Goal: Communication & Community: Share content

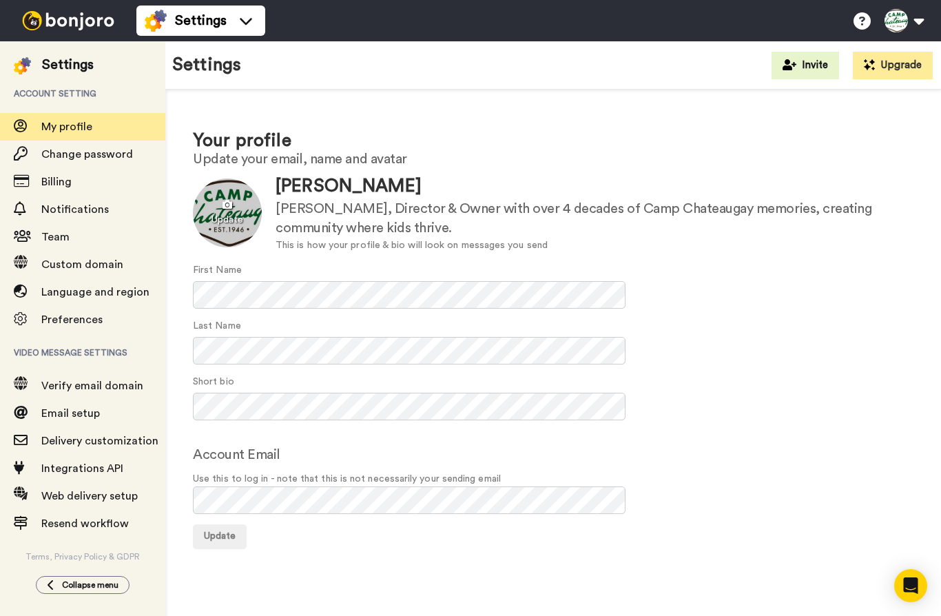
click at [227, 211] on div at bounding box center [227, 212] width 69 height 69
click at [217, 531] on span "Update" at bounding box center [220, 536] width 32 height 10
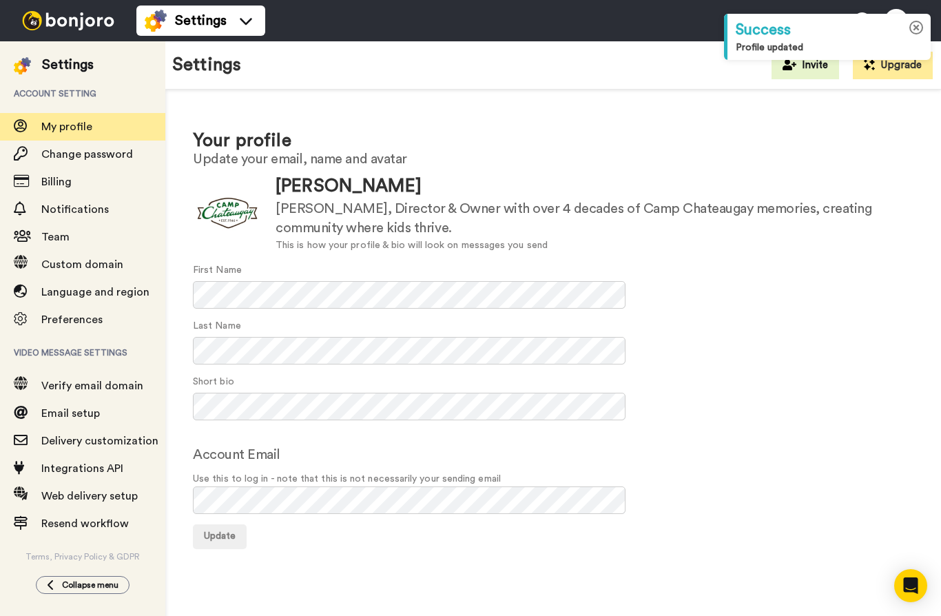
click at [918, 27] on icon at bounding box center [916, 28] width 14 height 14
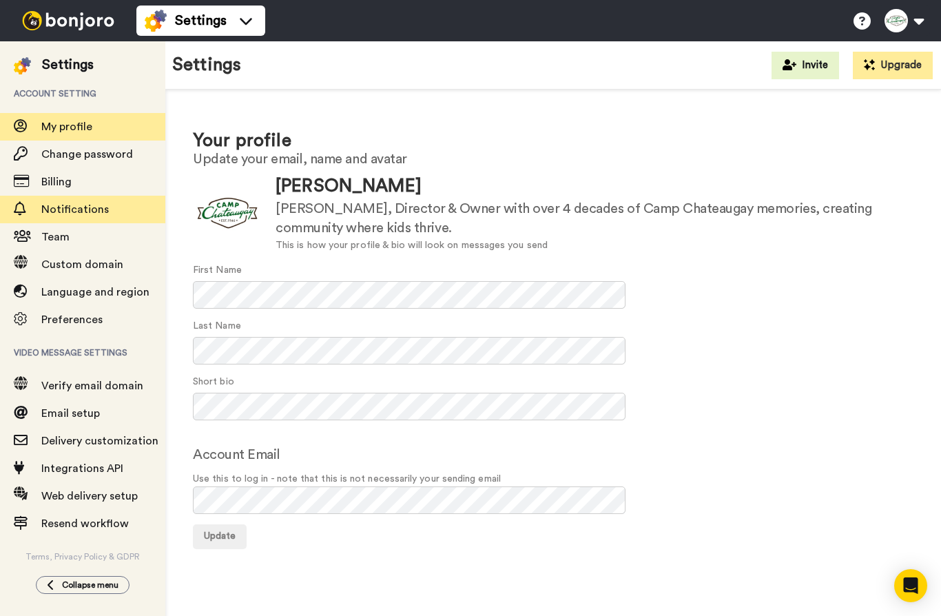
click at [107, 213] on span "Notifications" at bounding box center [103, 209] width 124 height 17
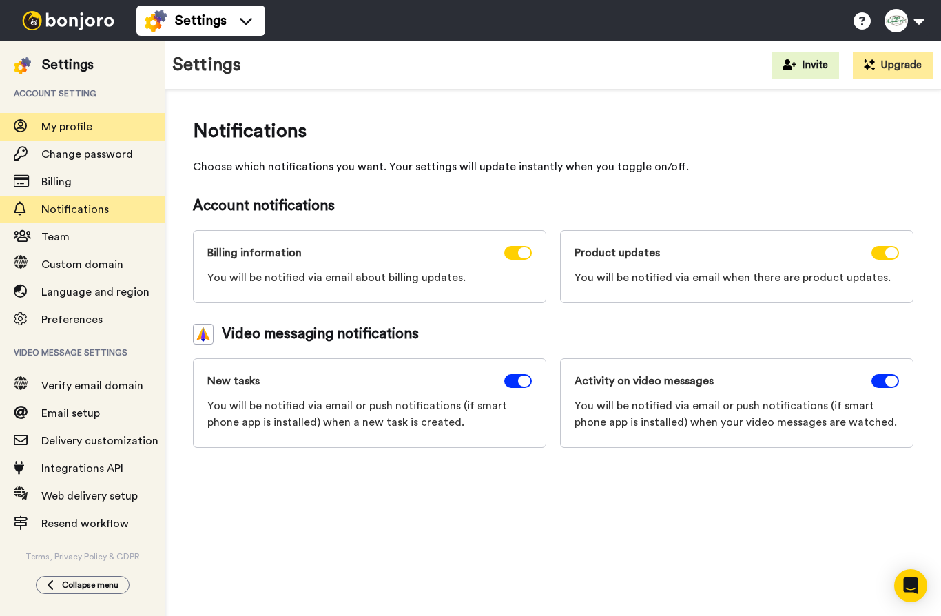
click at [89, 130] on span "My profile" at bounding box center [66, 126] width 51 height 11
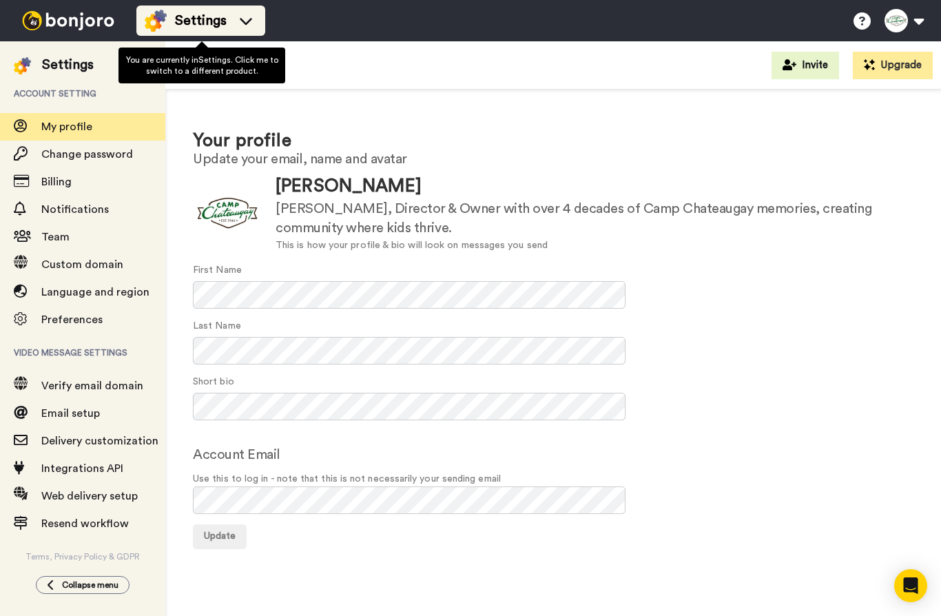
click at [250, 23] on icon at bounding box center [246, 21] width 22 height 14
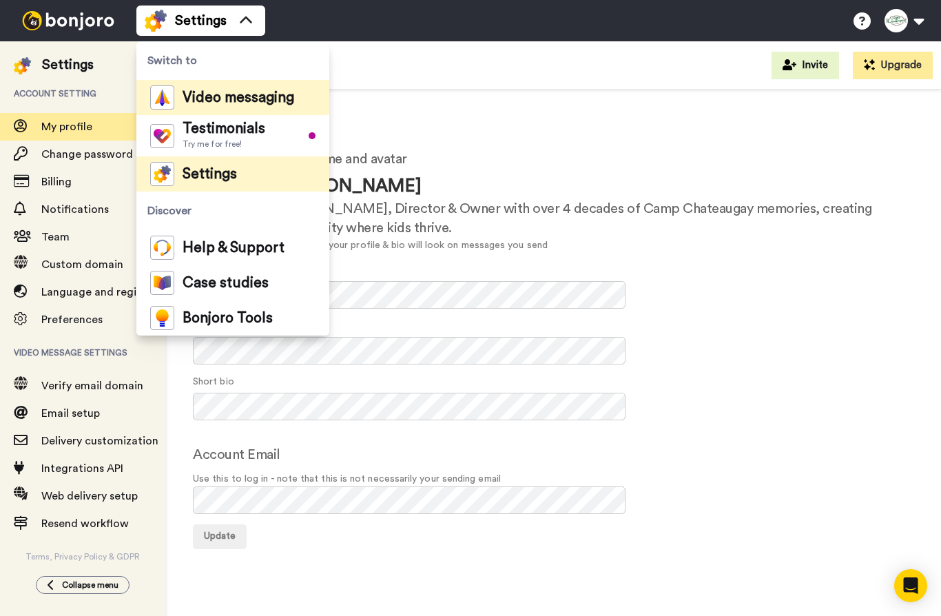
click at [234, 101] on span "Video messaging" at bounding box center [238, 98] width 112 height 14
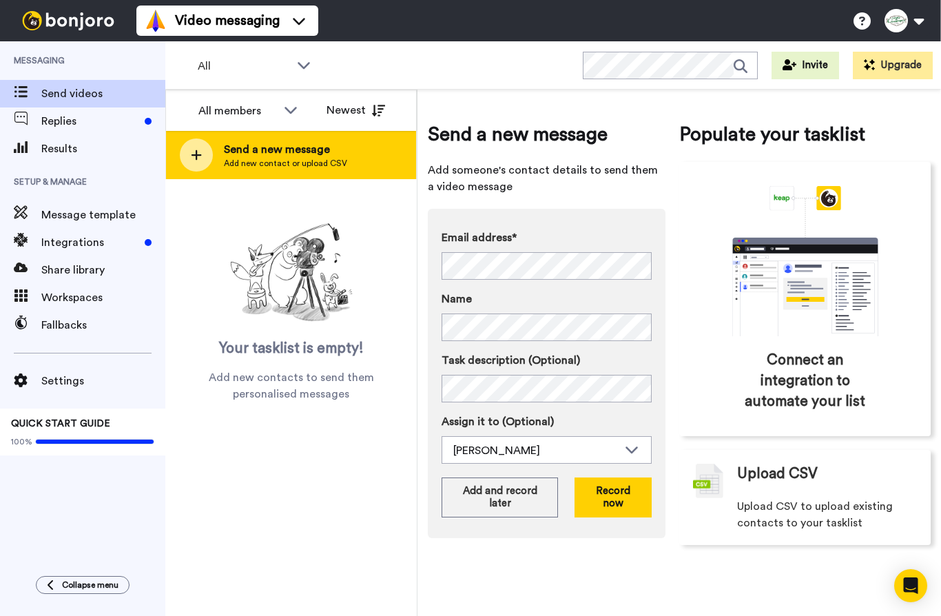
click at [320, 153] on span "Send a new message" at bounding box center [285, 149] width 123 height 17
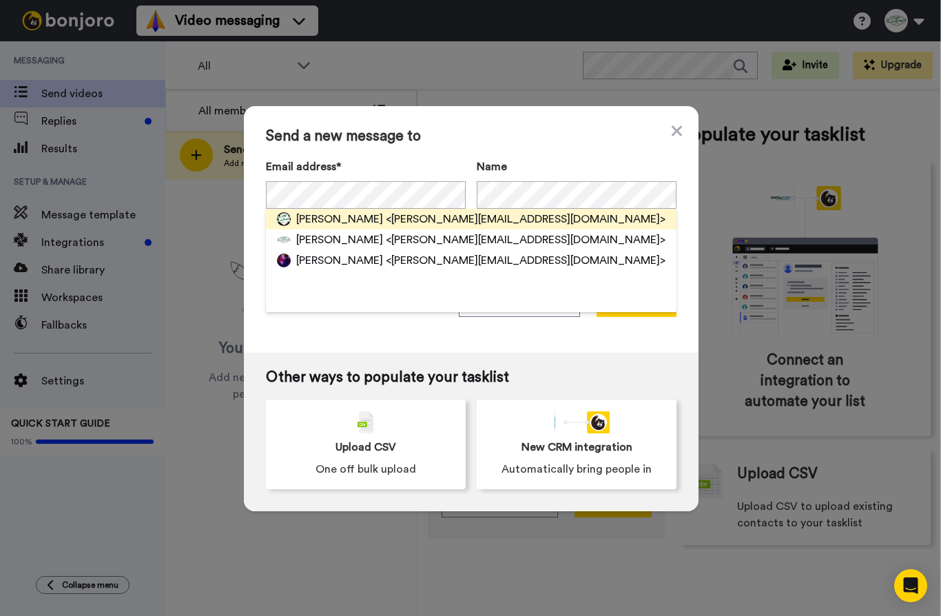
click at [386, 217] on span "<Blane@chateaugay.com>" at bounding box center [526, 219] width 280 height 17
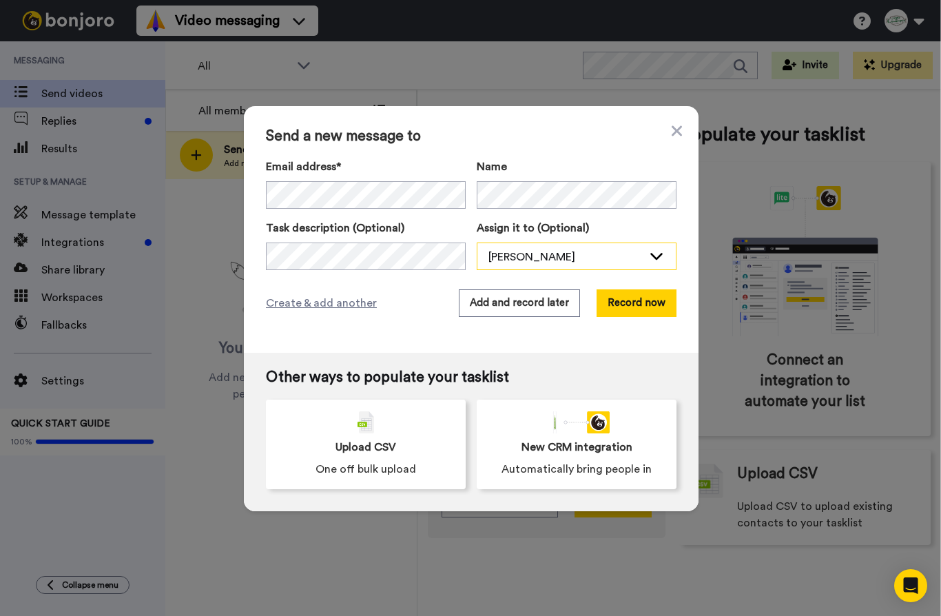
click at [525, 255] on div "[PERSON_NAME]" at bounding box center [565, 257] width 154 height 17
click at [390, 309] on div "Create & add another Add and record later Record now" at bounding box center [471, 303] width 410 height 28
click at [643, 310] on button "Record now" at bounding box center [636, 303] width 80 height 28
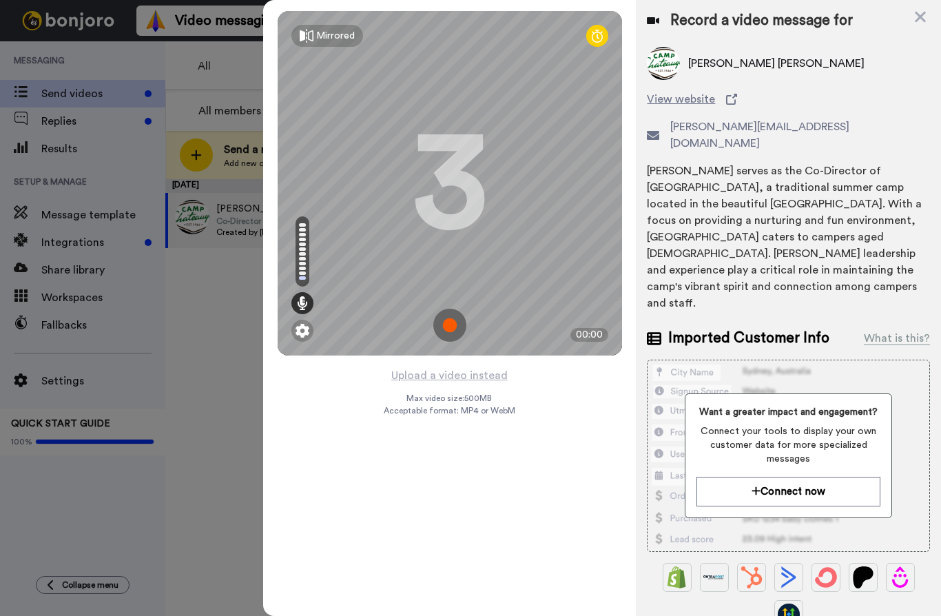
click at [454, 326] on img at bounding box center [449, 324] width 33 height 33
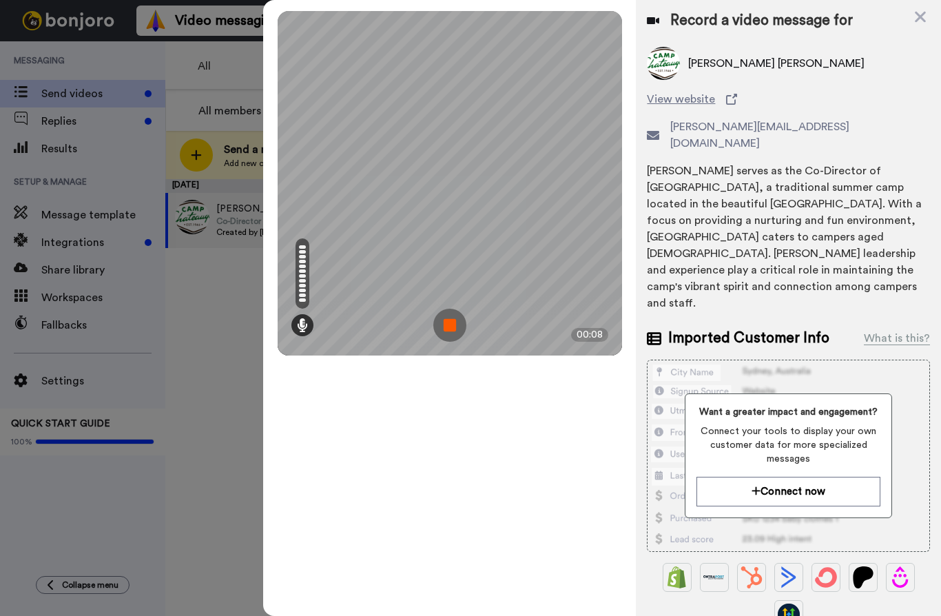
click at [454, 326] on img at bounding box center [449, 324] width 33 height 33
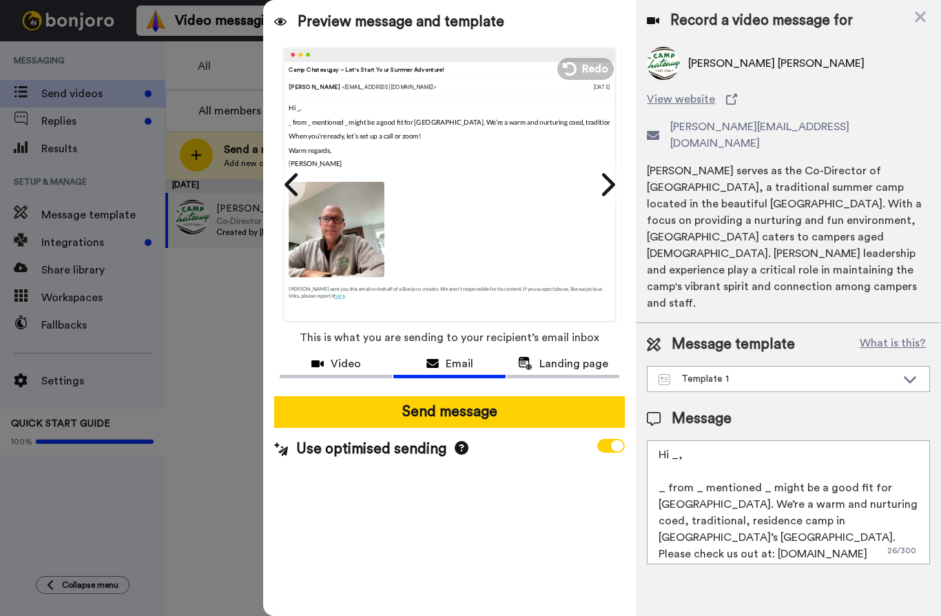
click at [385, 120] on p "_ from _ mentioned _ might be a good fit for Camp Chateauguay. We’re a warm and…" at bounding box center [337, 121] width 96 height 10
click at [678, 440] on textarea "Hi _, _ from _ mentioned _ might be a good fit for Camp Chateauguay. We’re a wa…" at bounding box center [788, 502] width 283 height 124
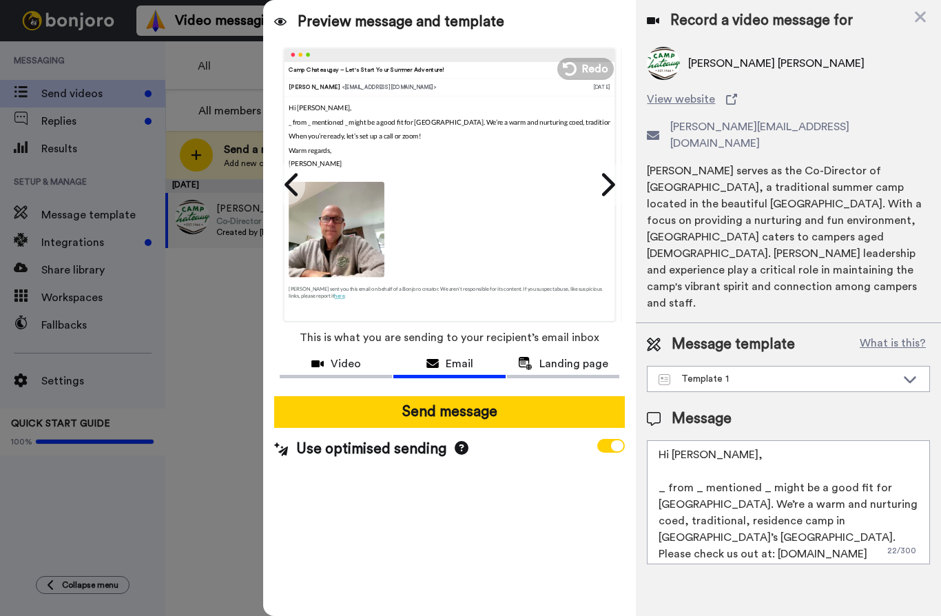
click at [665, 440] on textarea "Hi Blane, _ from _ mentioned _ might be a good fit for Camp Chateauguay. We’re …" at bounding box center [788, 502] width 283 height 124
click at [744, 440] on textarea "Hi Blane, Lady Gaga from _ mentioned _ might be a good fit for Camp Chateauguay…" at bounding box center [788, 502] width 283 height 124
drag, startPoint x: 840, startPoint y: 434, endPoint x: 845, endPoint y: 443, distance: 9.6
click at [840, 440] on textarea "Hi Blane, Lady Gaga from Heaven mentioned _ might be a good fit for Camp Chatea…" at bounding box center [788, 502] width 283 height 124
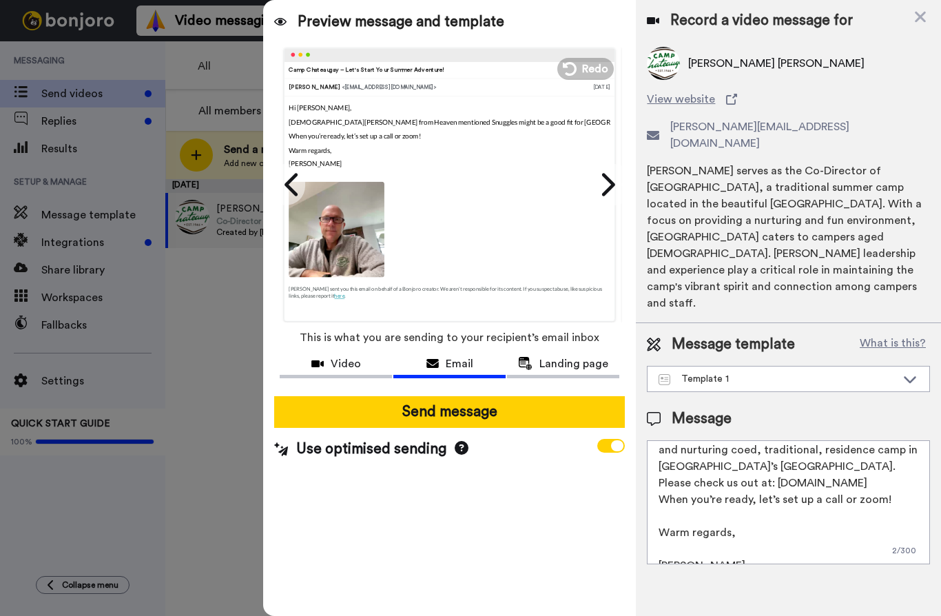
scroll to position [87, 0]
type textarea "Hi Blane, Lady Gaga from Heaven mentioned Snuggles might be a good fit for Camp…"
click at [291, 195] on icon at bounding box center [293, 184] width 22 height 26
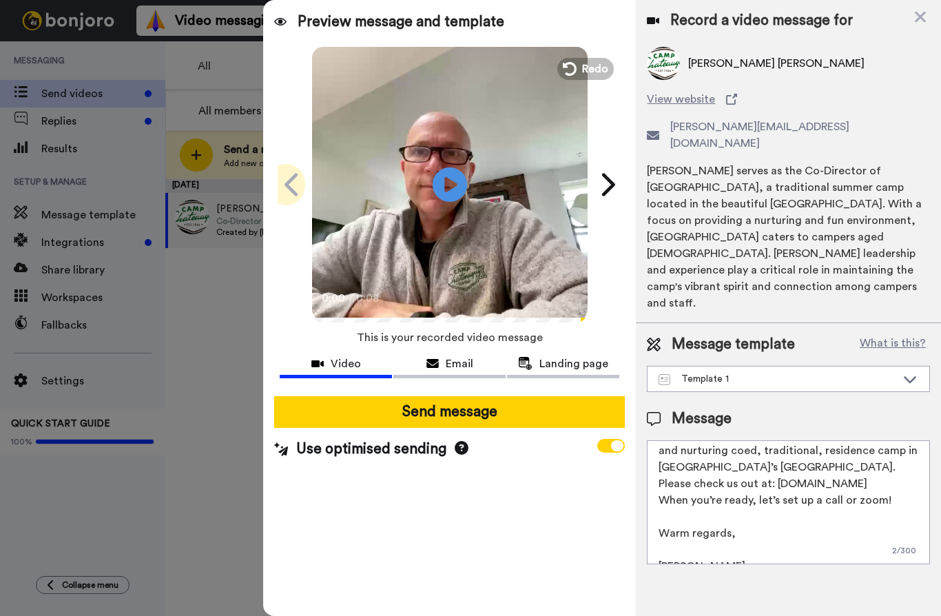
click at [292, 192] on icon at bounding box center [293, 184] width 22 height 26
click at [293, 185] on icon at bounding box center [293, 184] width 22 height 26
click at [588, 69] on span "Redo" at bounding box center [595, 68] width 29 height 18
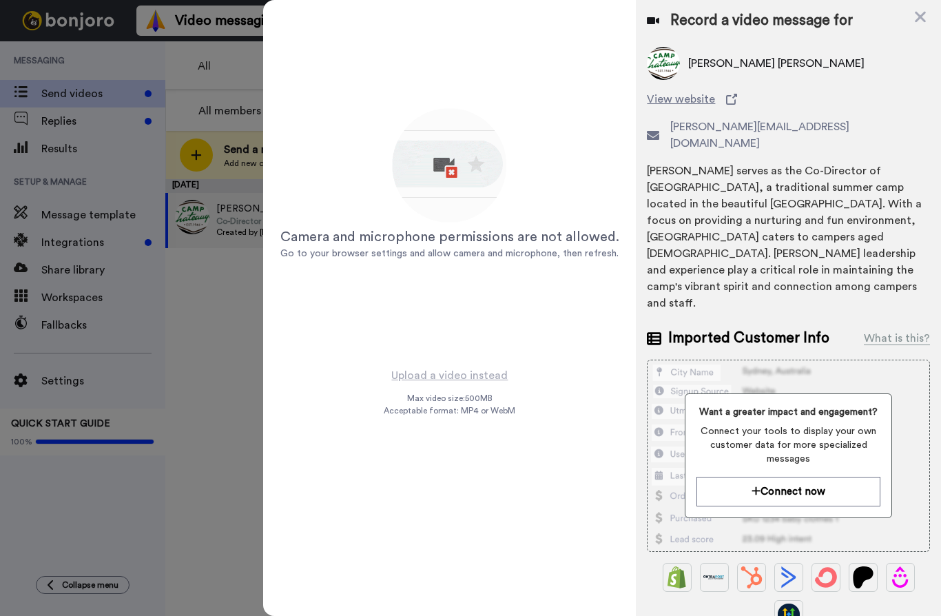
click at [111, 99] on div at bounding box center [470, 308] width 941 height 616
click at [924, 8] on icon at bounding box center [920, 16] width 14 height 17
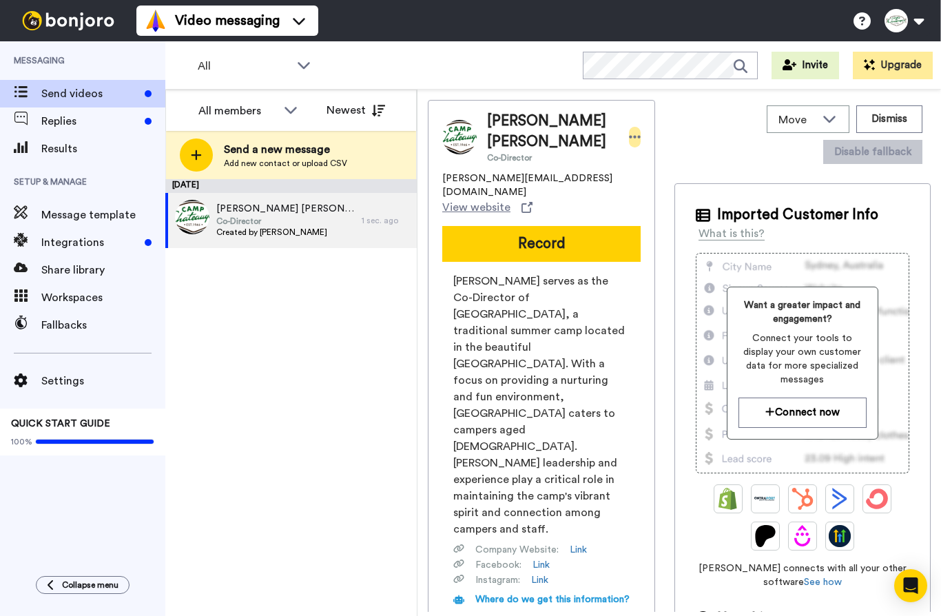
click at [629, 140] on icon at bounding box center [635, 137] width 12 height 14
click at [673, 165] on li "Edit contact" at bounding box center [671, 160] width 100 height 19
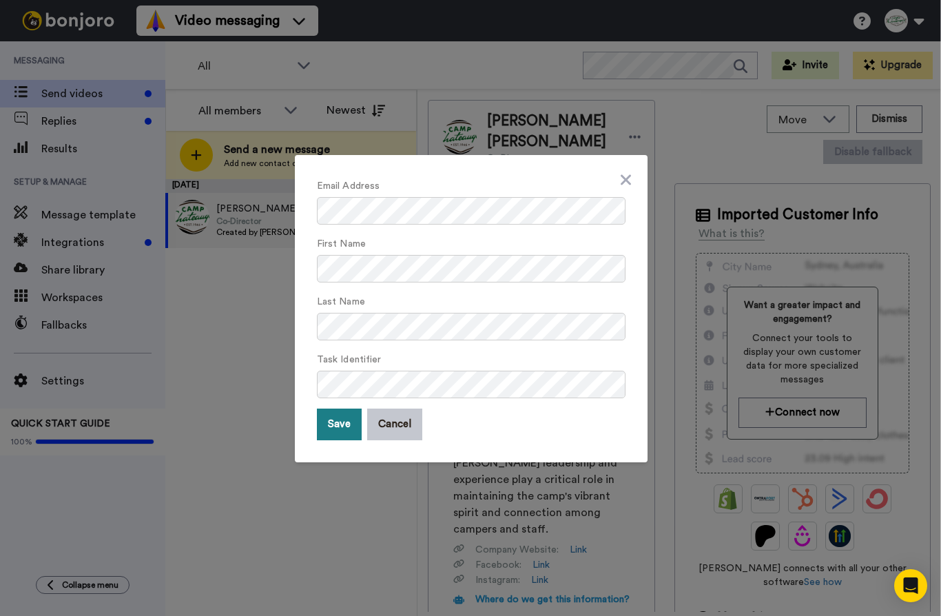
click at [346, 420] on button "Save" at bounding box center [339, 424] width 45 height 32
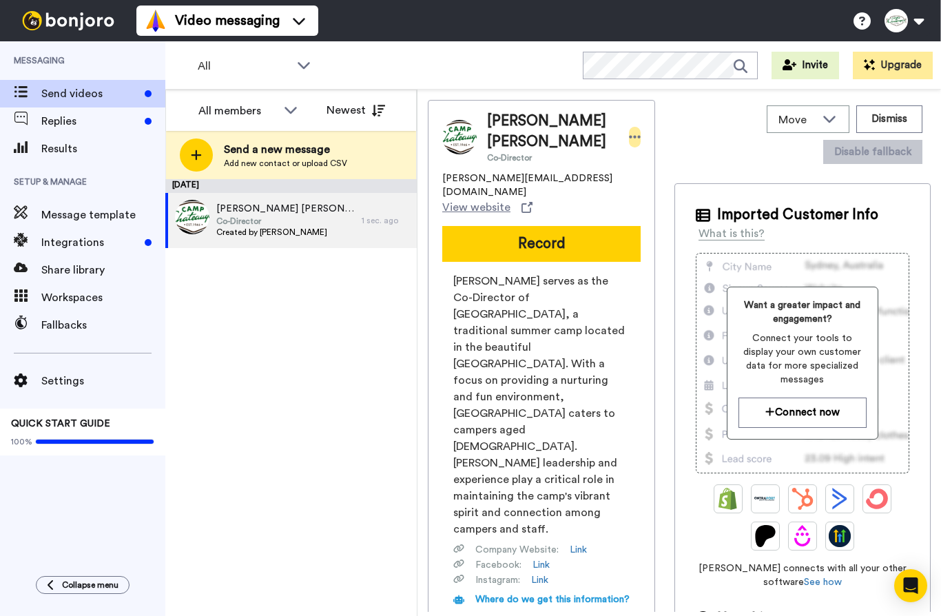
click at [629, 137] on div at bounding box center [635, 137] width 12 height 21
click at [644, 156] on li "Edit contact" at bounding box center [671, 160] width 100 height 19
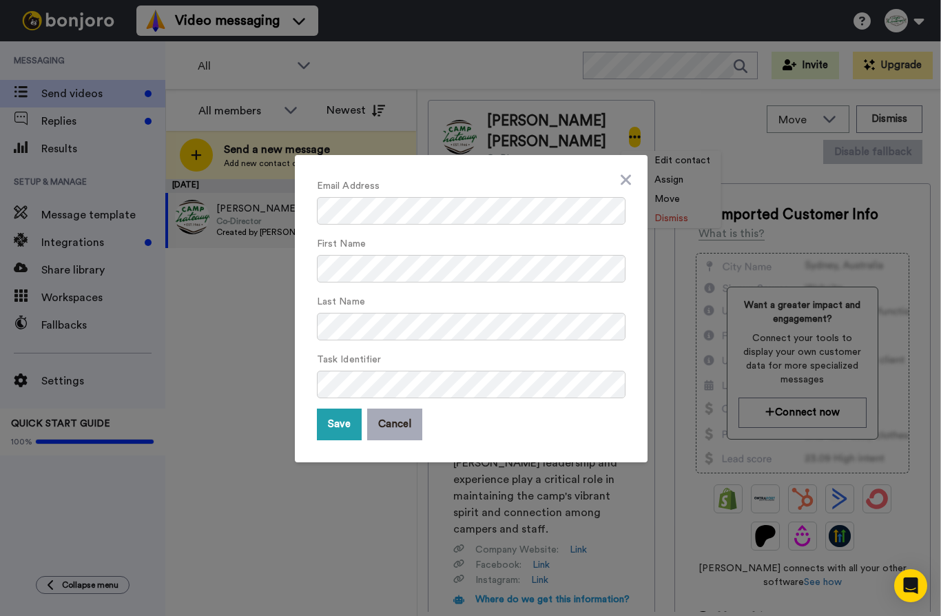
click at [397, 429] on button "Cancel" at bounding box center [394, 424] width 55 height 32
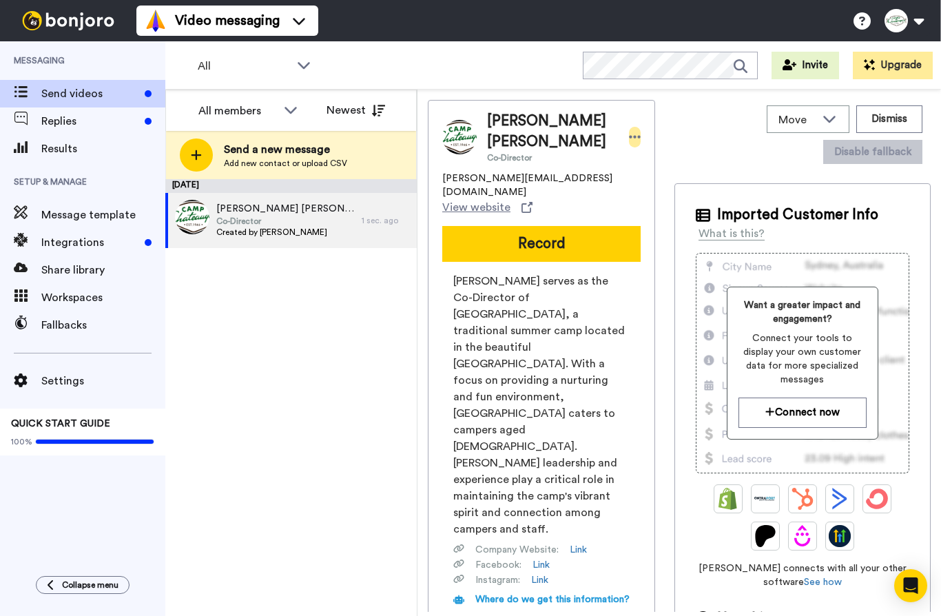
click at [631, 136] on icon at bounding box center [635, 137] width 12 height 14
click at [668, 167] on li "Edit contact" at bounding box center [671, 160] width 100 height 19
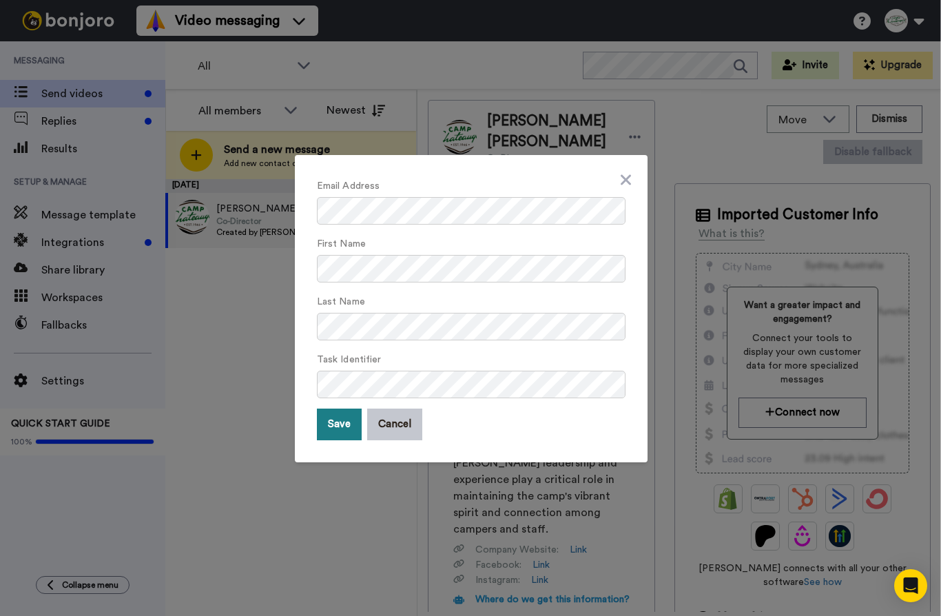
click at [337, 421] on button "Save" at bounding box center [339, 424] width 45 height 32
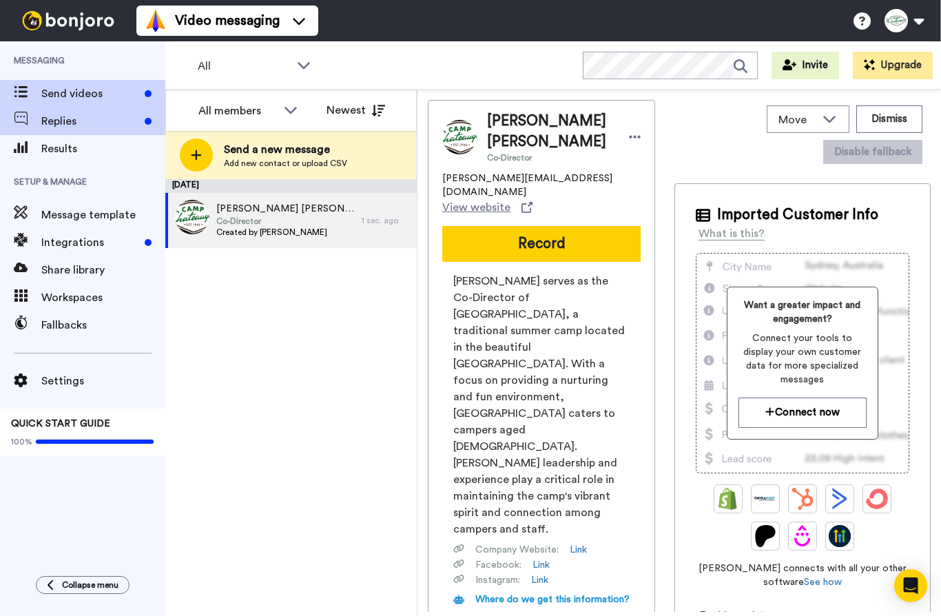
click at [101, 116] on span "Replies" at bounding box center [90, 121] width 98 height 17
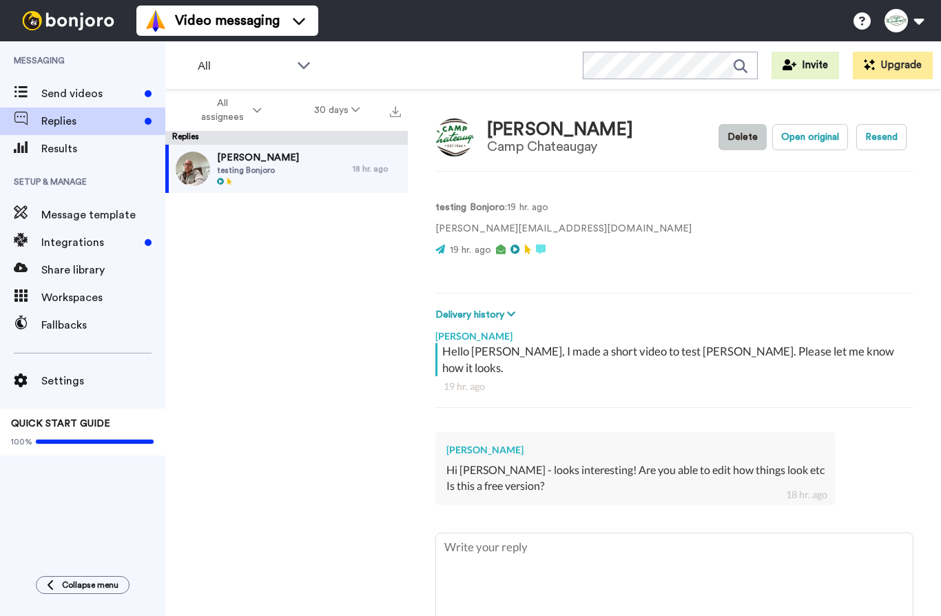
click at [730, 141] on button "Delete" at bounding box center [742, 137] width 48 height 26
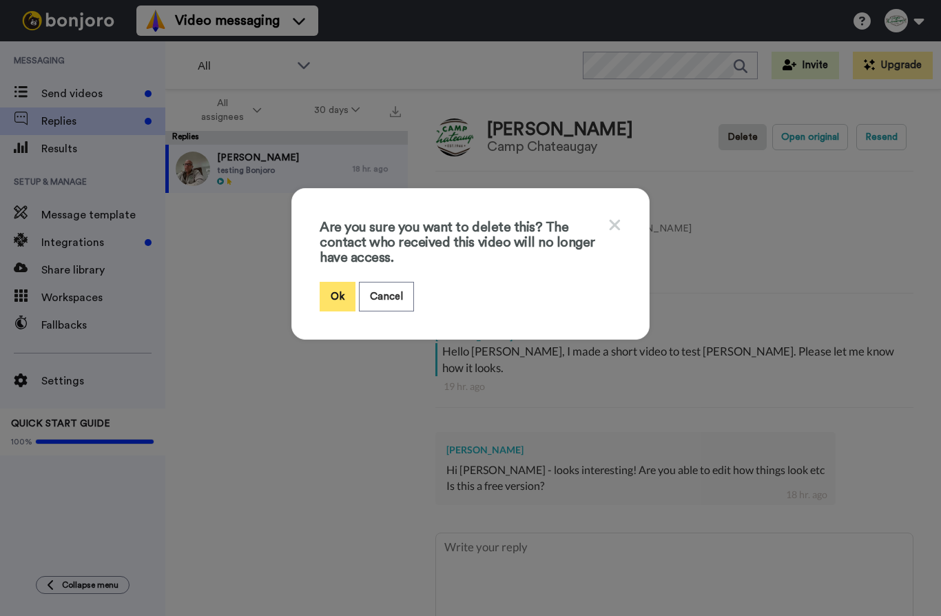
click at [337, 300] on button "Ok" at bounding box center [337, 297] width 36 height 30
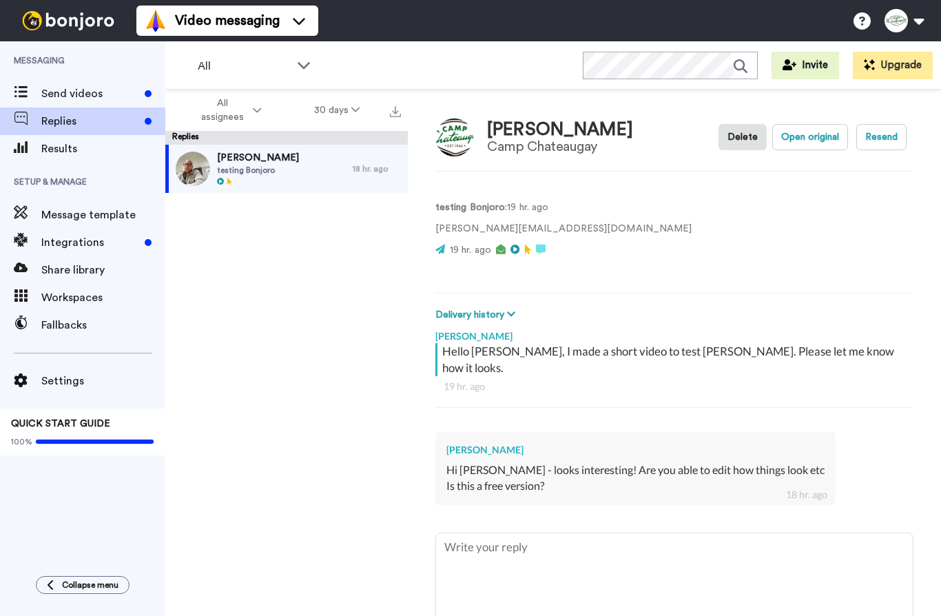
type textarea "x"
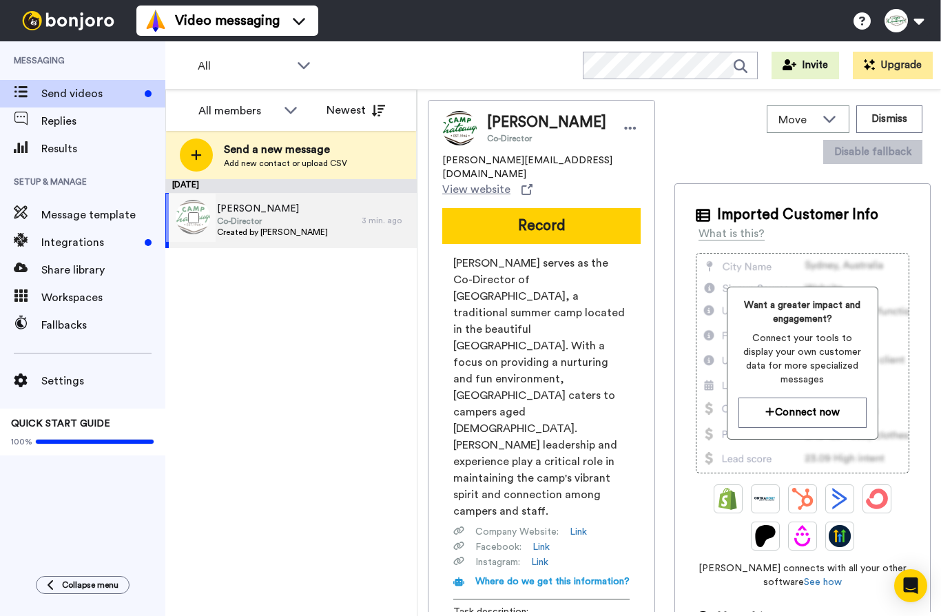
click at [324, 223] on div "[PERSON_NAME] Co-Director Created by [PERSON_NAME]" at bounding box center [263, 220] width 196 height 55
click at [313, 235] on span "Created by [PERSON_NAME]" at bounding box center [272, 232] width 111 height 11
click at [890, 127] on button "Dismiss" at bounding box center [889, 119] width 66 height 28
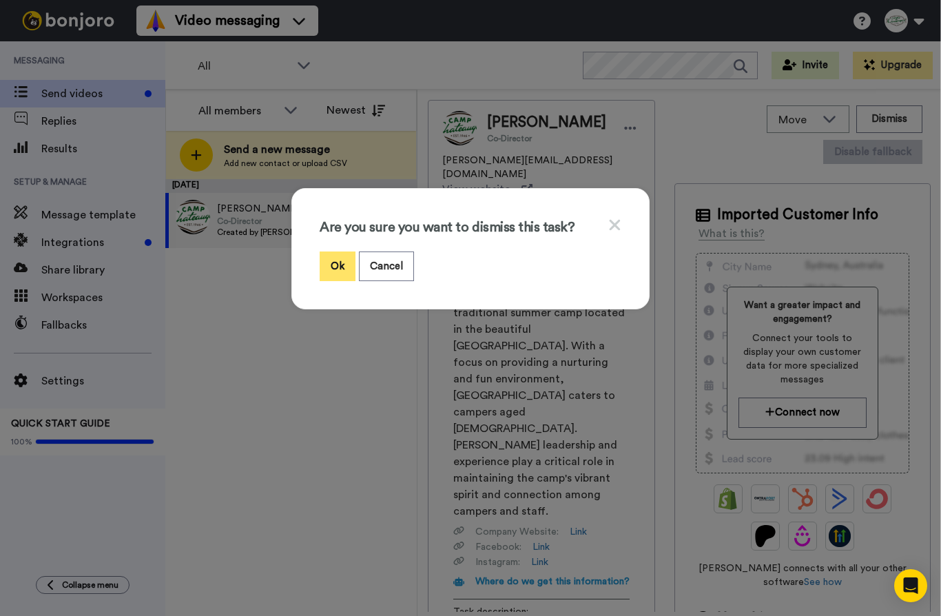
click at [341, 265] on button "Ok" at bounding box center [337, 266] width 36 height 30
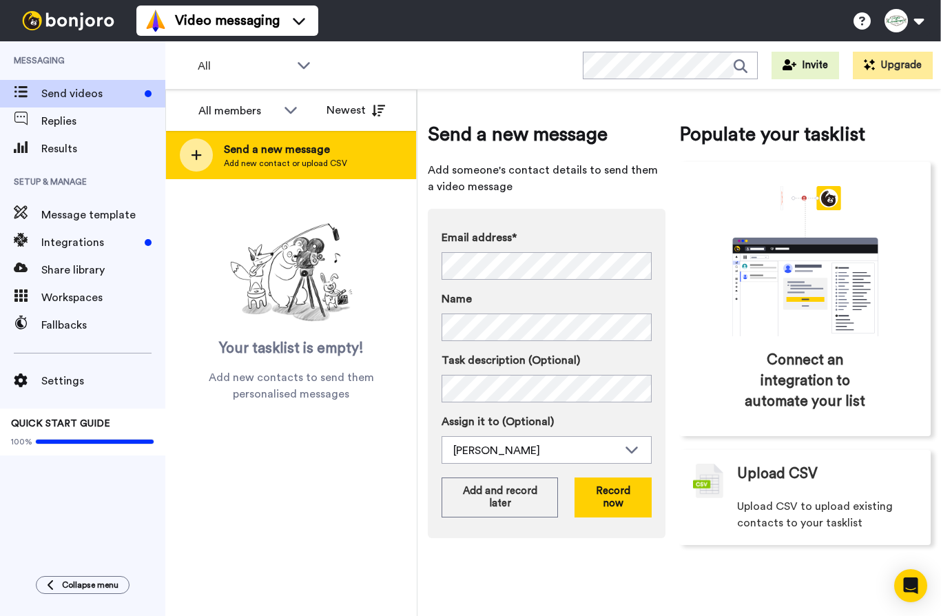
click at [282, 162] on span "Add new contact or upload CSV" at bounding box center [285, 163] width 123 height 11
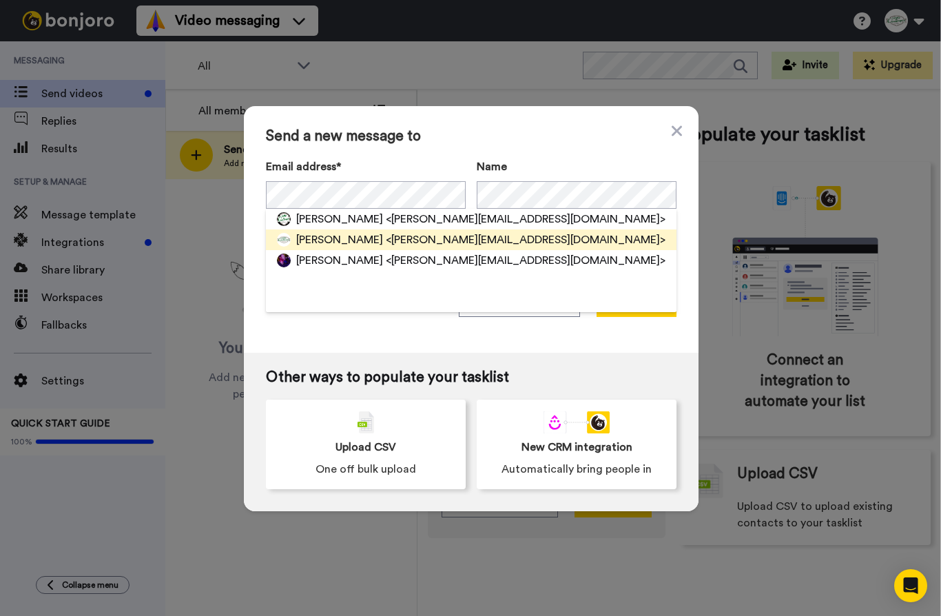
click at [356, 242] on span "[PERSON_NAME]" at bounding box center [339, 239] width 87 height 17
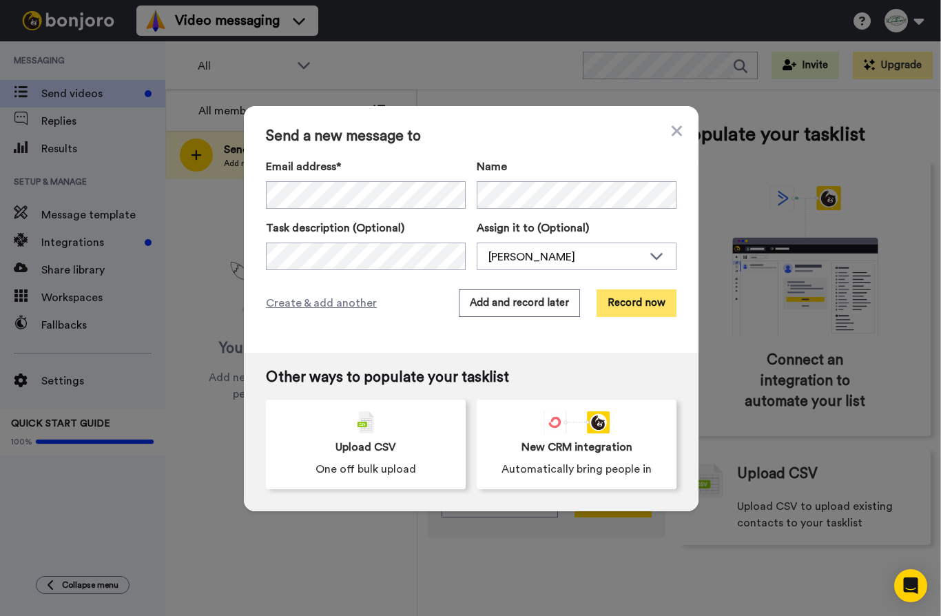
click at [644, 313] on button "Record now" at bounding box center [636, 303] width 80 height 28
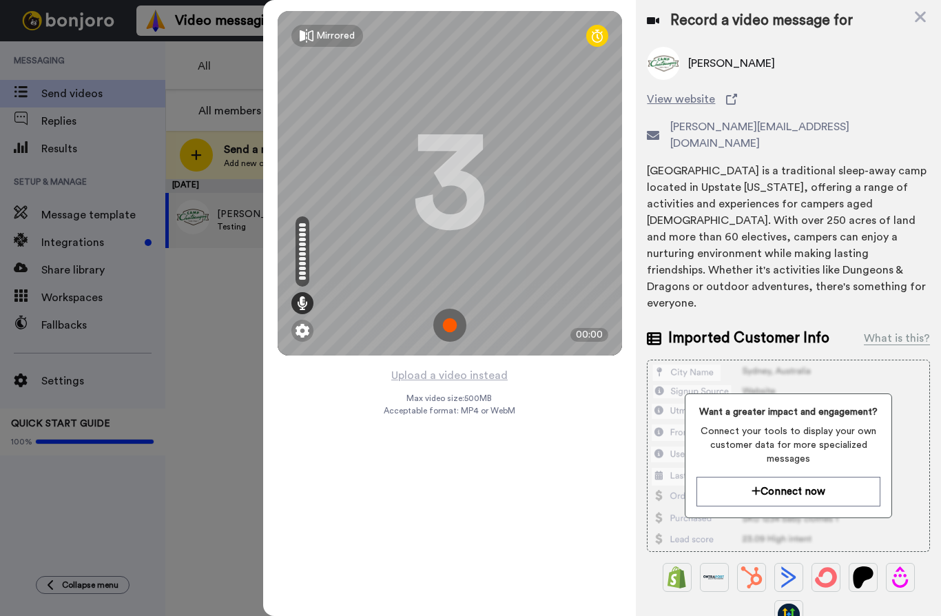
click at [443, 328] on img at bounding box center [449, 324] width 33 height 33
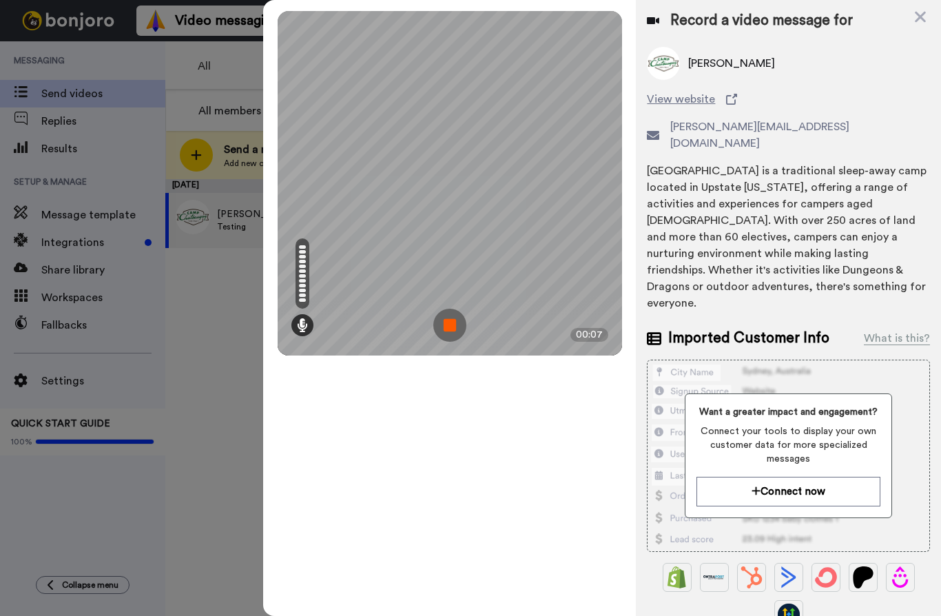
click at [442, 326] on img at bounding box center [449, 324] width 33 height 33
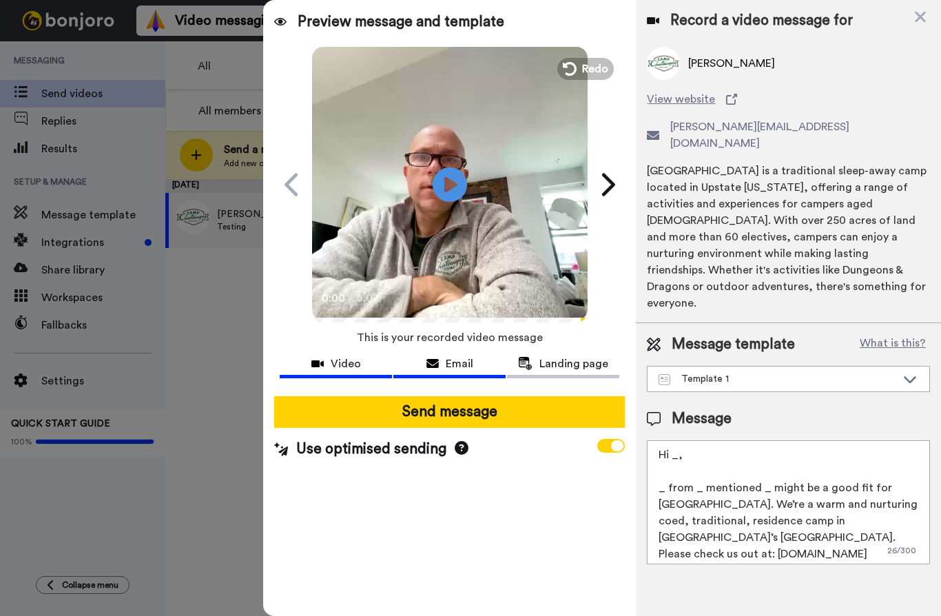
click at [454, 365] on span "Email" at bounding box center [459, 363] width 28 height 17
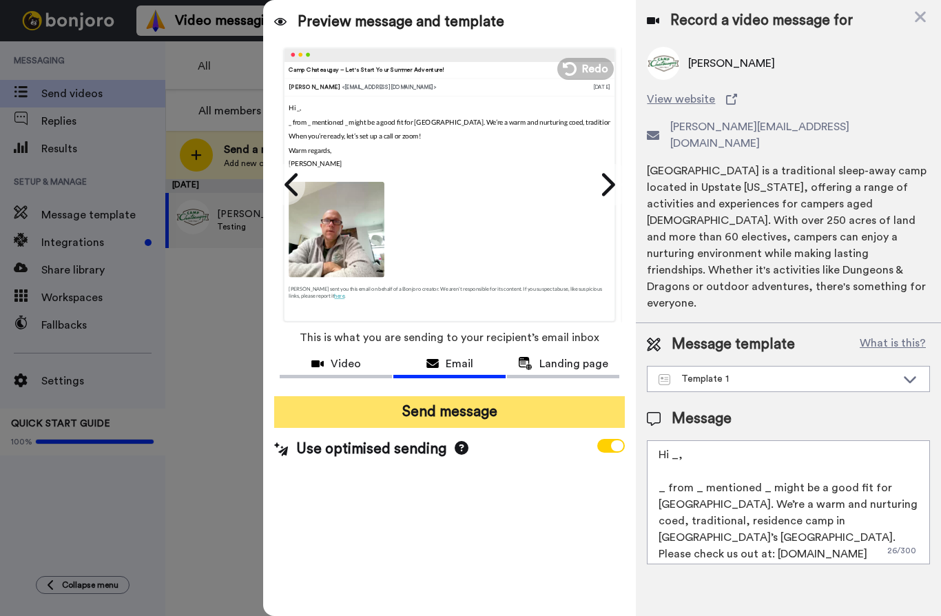
click at [564, 417] on button "Send message" at bounding box center [449, 412] width 350 height 32
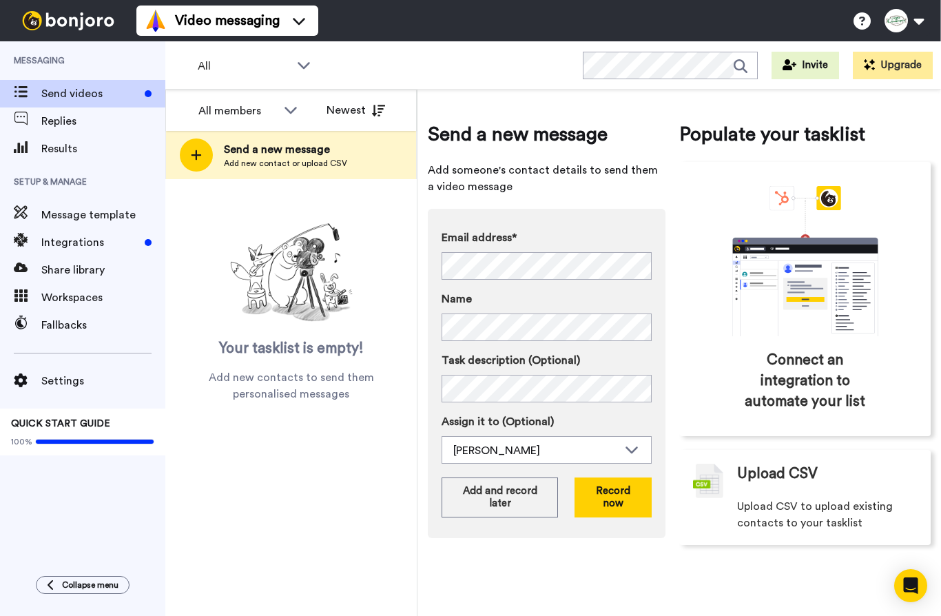
click at [95, 90] on span "Send videos" at bounding box center [90, 93] width 98 height 17
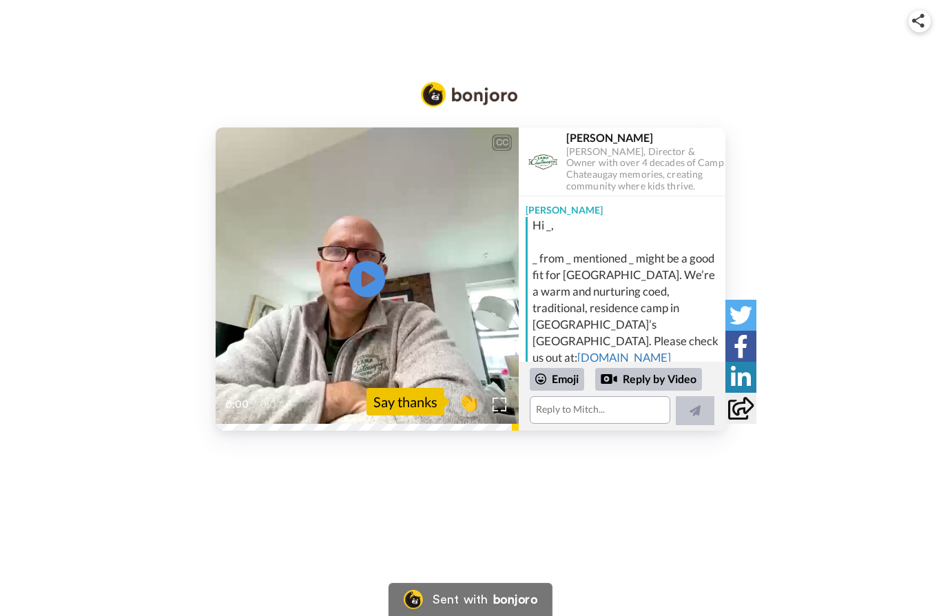
click at [364, 282] on icon "Play/Pause" at bounding box center [367, 279] width 36 height 65
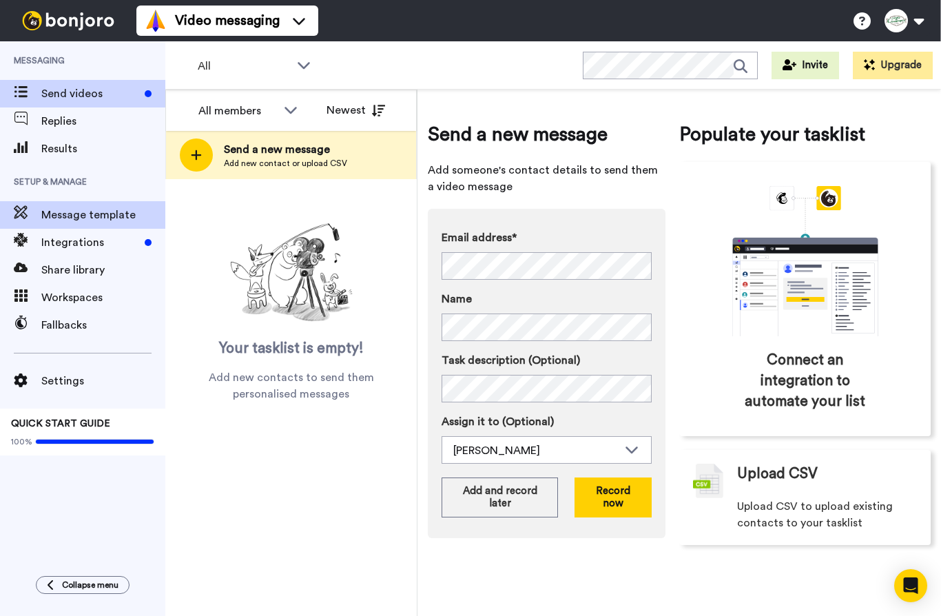
click at [105, 218] on span "Message template" at bounding box center [103, 215] width 124 height 17
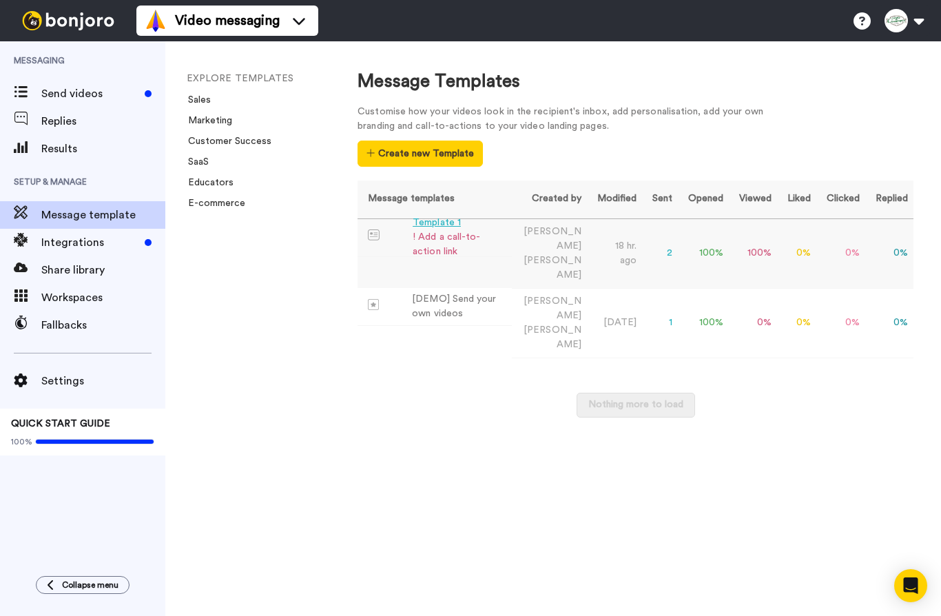
click at [544, 255] on span "Goldman" at bounding box center [552, 267] width 58 height 24
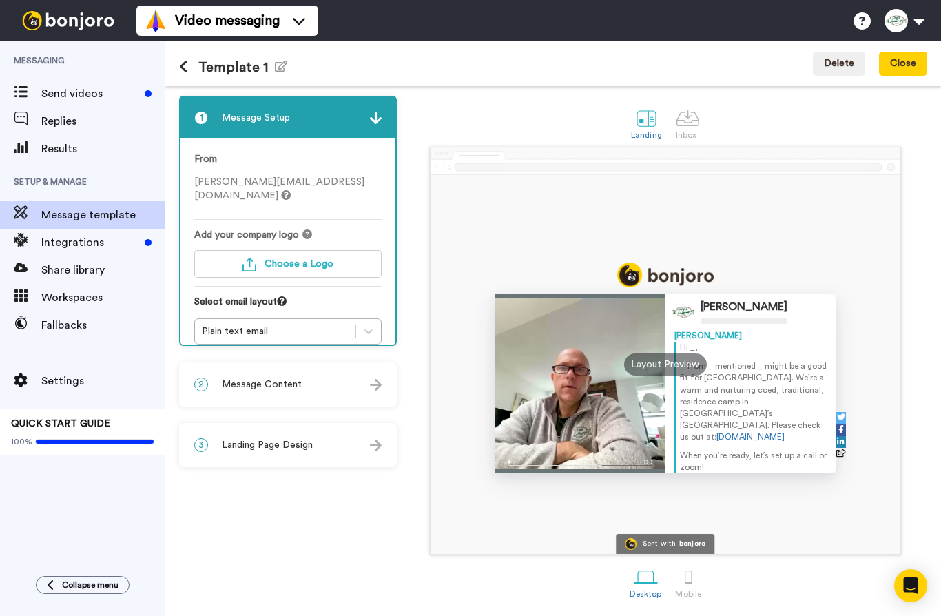
scroll to position [3, 0]
click at [684, 571] on div at bounding box center [688, 577] width 24 height 24
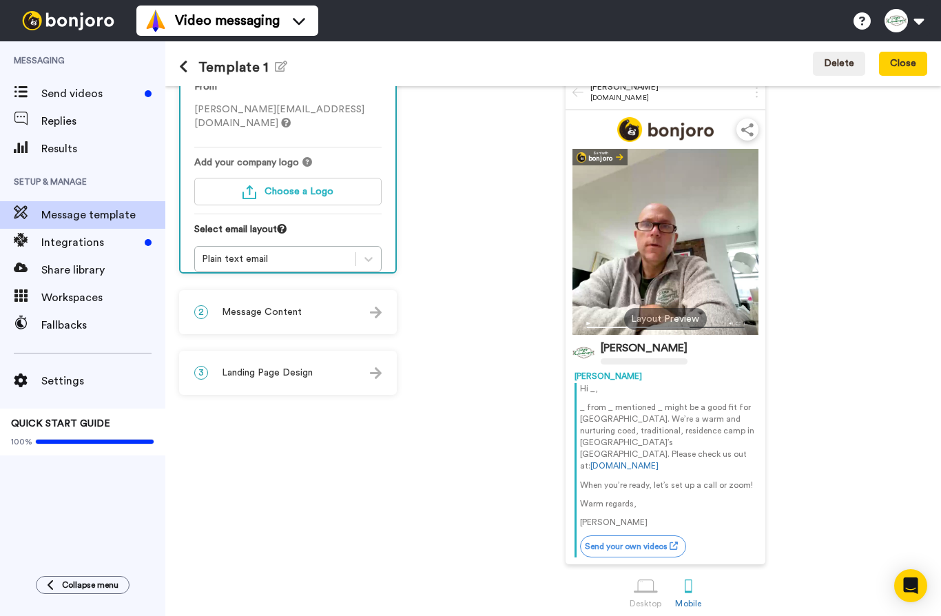
scroll to position [72, 0]
click at [647, 583] on div at bounding box center [645, 587] width 24 height 24
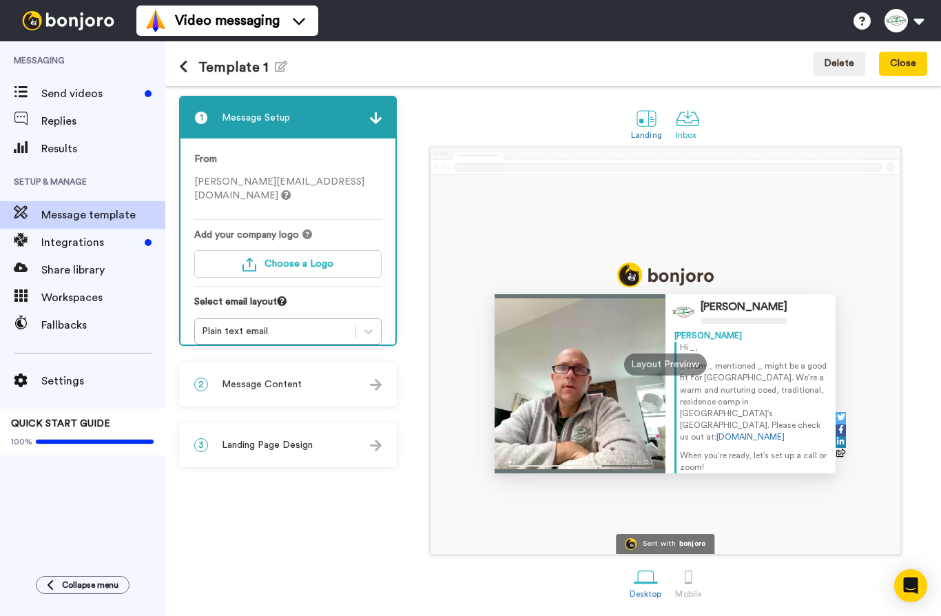
click at [689, 120] on div at bounding box center [687, 118] width 24 height 24
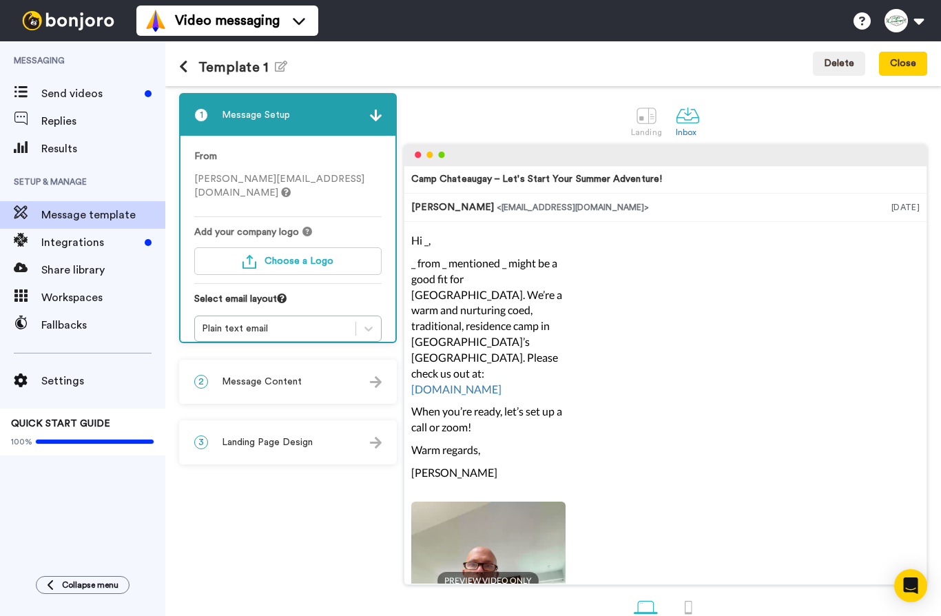
click at [536, 314] on p "_ from _ mentioned _ might be a good fit for Camp Chateauguay. We’re a warm and…" at bounding box center [488, 326] width 154 height 142
click at [322, 393] on div "2 Message Content" at bounding box center [287, 381] width 215 height 41
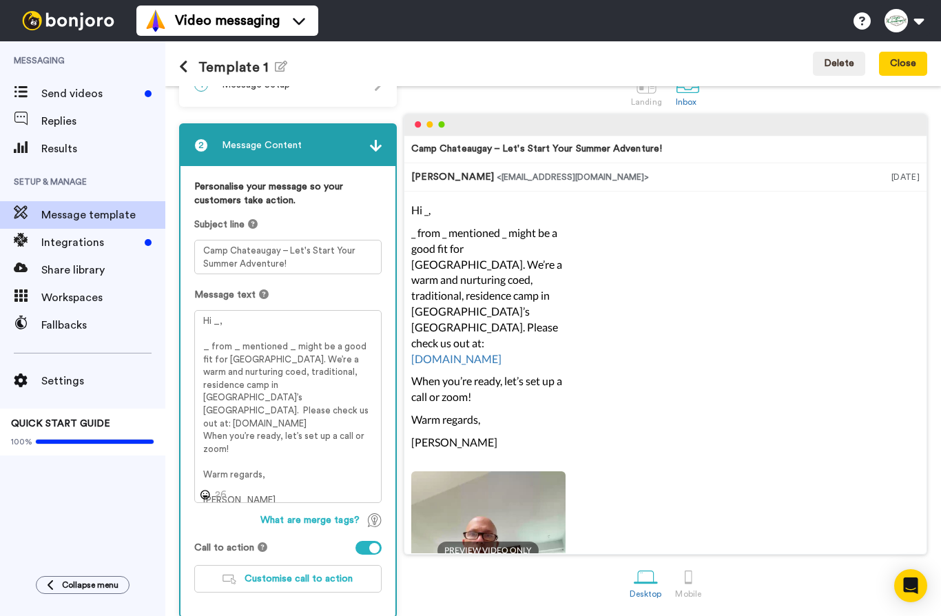
scroll to position [43, 0]
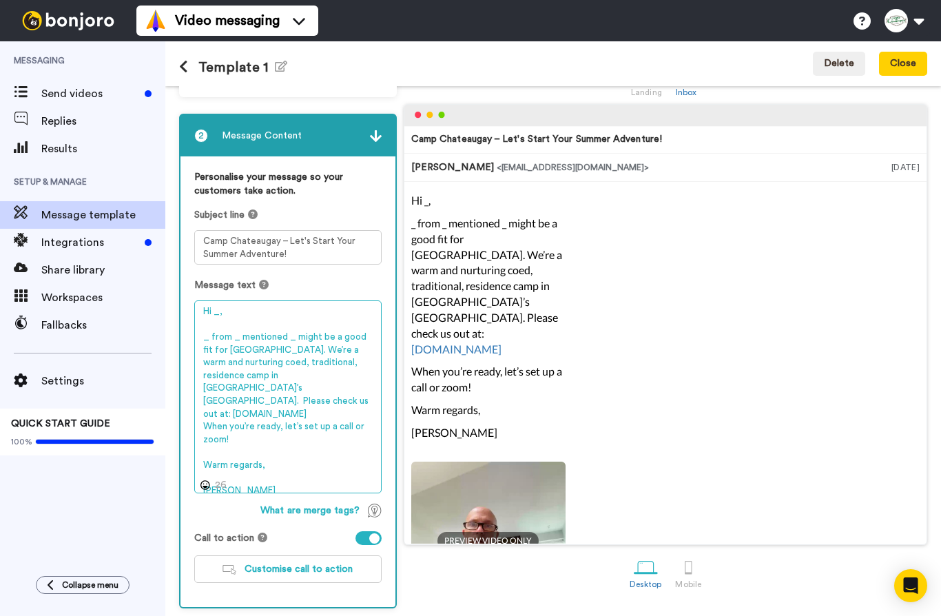
click at [257, 476] on textarea "Hi _, _ from _ mentioned _ might be a good fit for Camp Chateauguay. We’re a wa…" at bounding box center [287, 396] width 187 height 193
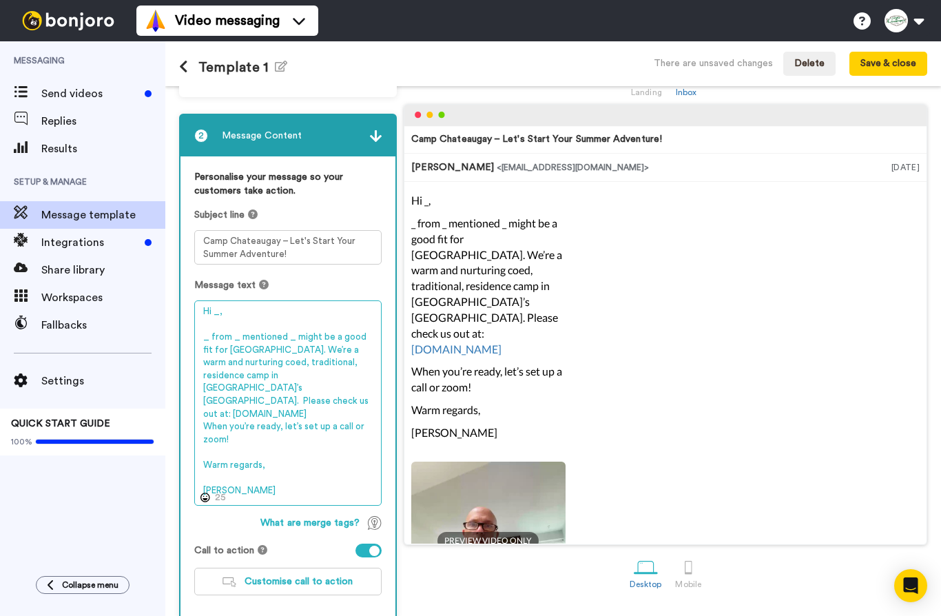
paste textarea "-- Mitch Goldman Owner/D"
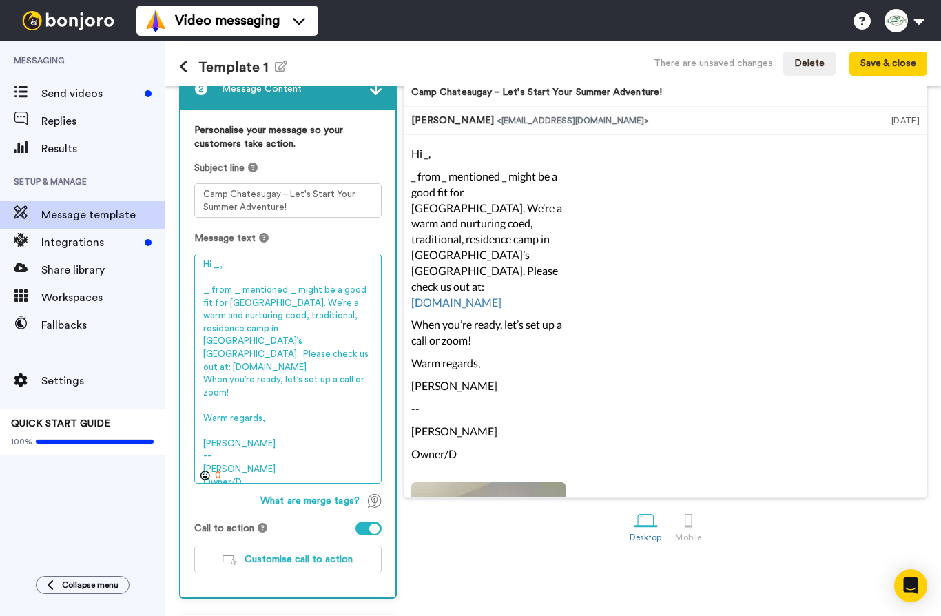
scroll to position [99, 0]
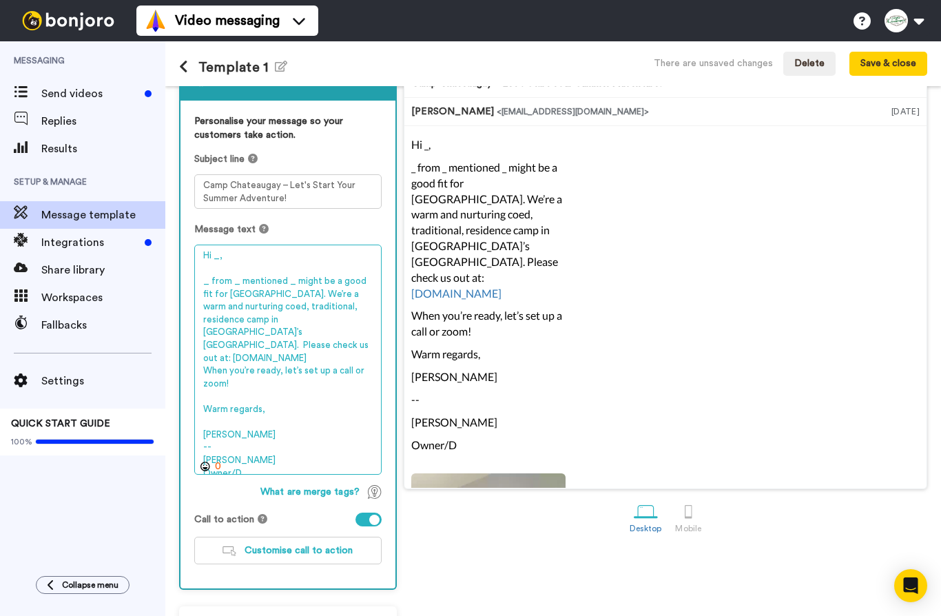
drag, startPoint x: 258, startPoint y: 457, endPoint x: 196, endPoint y: 389, distance: 91.2
click at [196, 389] on textarea "Hi _, _ from _ mentioned _ might be a good fit for Camp Chateauguay. We’re a wa…" at bounding box center [287, 359] width 187 height 230
paste textarea "-- Mitch Goldman Owner/Director Camp Chateaug"
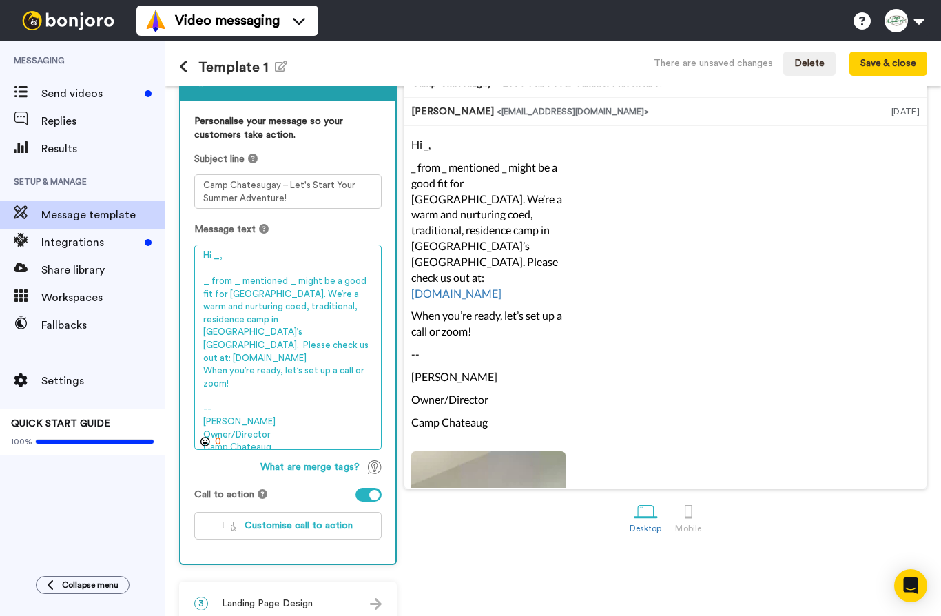
drag, startPoint x: 302, startPoint y: 294, endPoint x: 356, endPoint y: 316, distance: 58.1
click at [356, 316] on textarea "Hi _, _ from _ mentioned _ might be a good fit for Camp Chateauguay. We’re a wa…" at bounding box center [287, 346] width 187 height 205
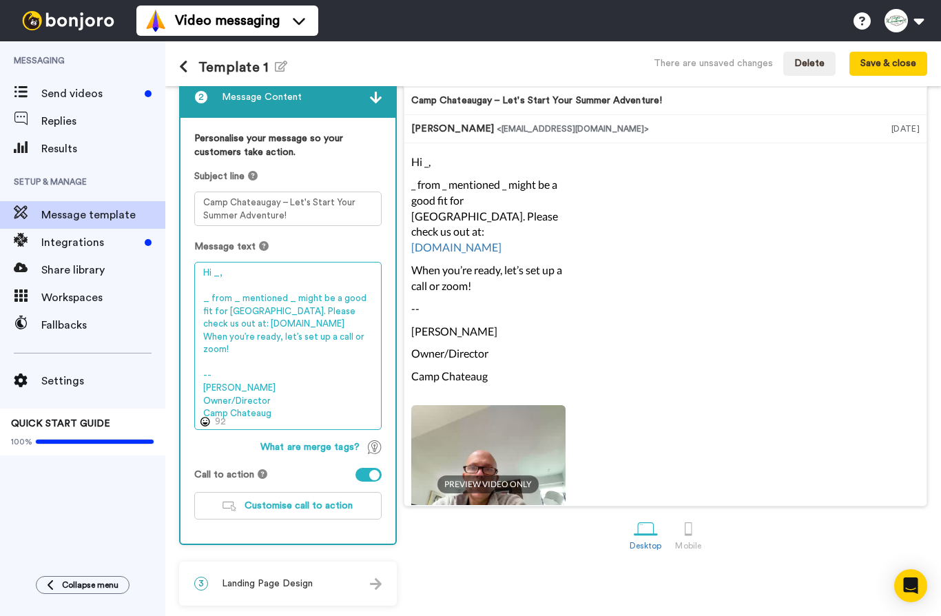
scroll to position [82, 0]
drag, startPoint x: 283, startPoint y: 396, endPoint x: 197, endPoint y: 364, distance: 92.0
click at [197, 364] on textarea "Hi _, _ from _ mentioned _ might be a good fit for Camp Chateauguay. Please che…" at bounding box center [287, 346] width 187 height 168
paste textarea "-- Mitch Goldman Owner/Director Camp Chateaugay www.chateaugay.com mitch@chatea…"
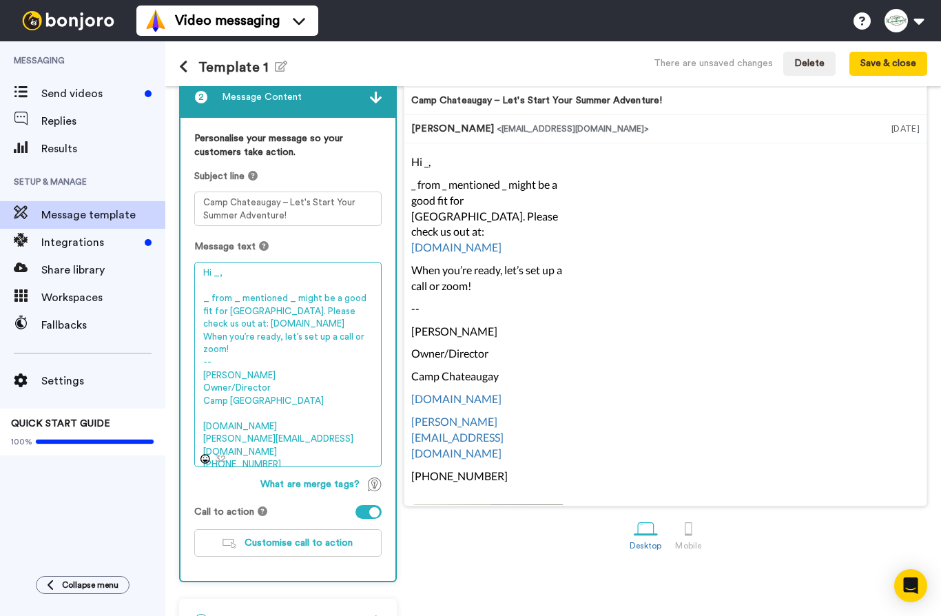
click at [262, 412] on textarea "Hi _, _ from _ mentioned _ might be a good fit for Camp Chateauguay. Please che…" at bounding box center [287, 364] width 187 height 205
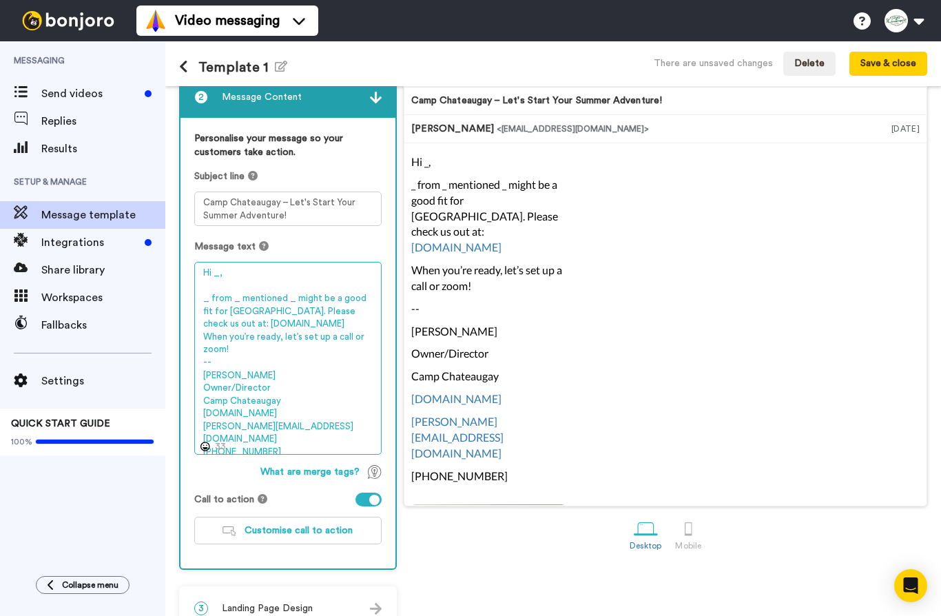
drag, startPoint x: 297, startPoint y: 410, endPoint x: 206, endPoint y: 410, distance: 90.9
click at [206, 410] on textarea "Hi _, _ from _ mentioned _ might be a good fit for Camp Chateauguay. Please che…" at bounding box center [287, 358] width 187 height 193
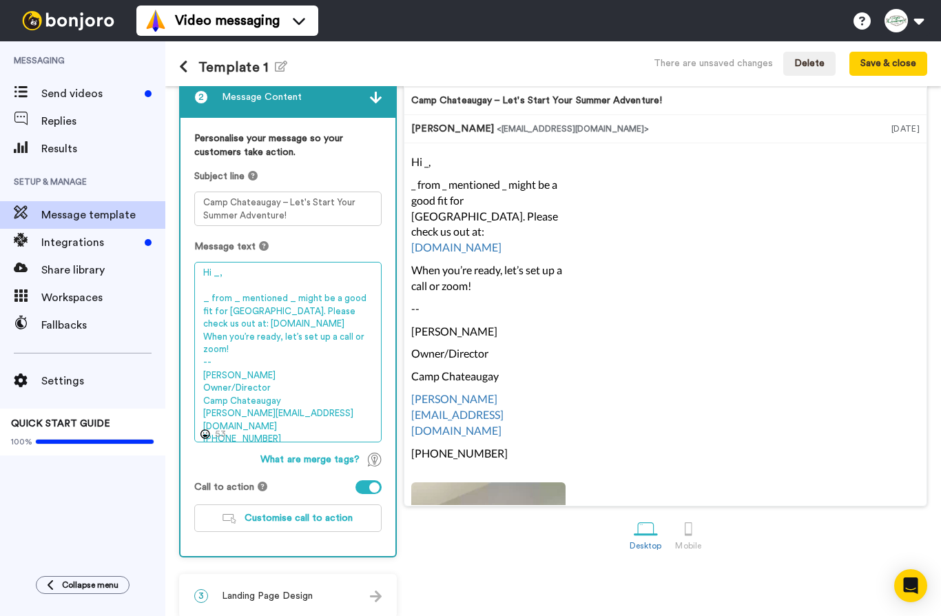
drag, startPoint x: 309, startPoint y: 320, endPoint x: 232, endPoint y: 321, distance: 77.1
click at [232, 321] on textarea "Hi _, _ from _ mentioned _ might be a good fit for Camp Chateauguay. Please che…" at bounding box center [287, 352] width 187 height 180
paste textarea "https://www.chateaugay.com/"
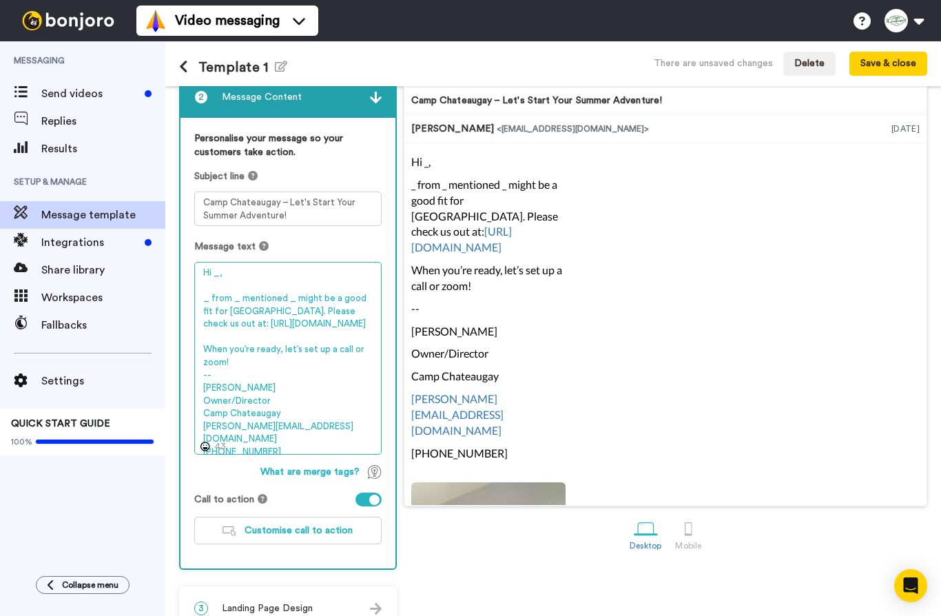
drag, startPoint x: 286, startPoint y: 352, endPoint x: 203, endPoint y: 347, distance: 83.5
click at [203, 347] on textarea "Hi _, _ from _ mentioned _ might be a good fit for Camp Chateauguay. Please che…" at bounding box center [287, 358] width 187 height 193
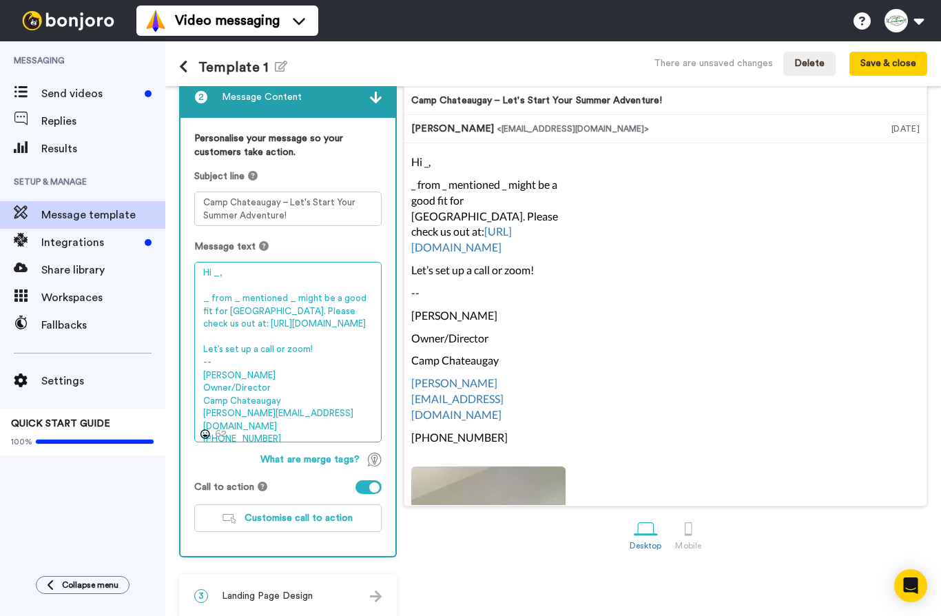
click at [313, 346] on textarea "Hi _, _ from _ mentioned _ might be a good fit for Camp Chateauguay. Please che…" at bounding box center [287, 352] width 187 height 180
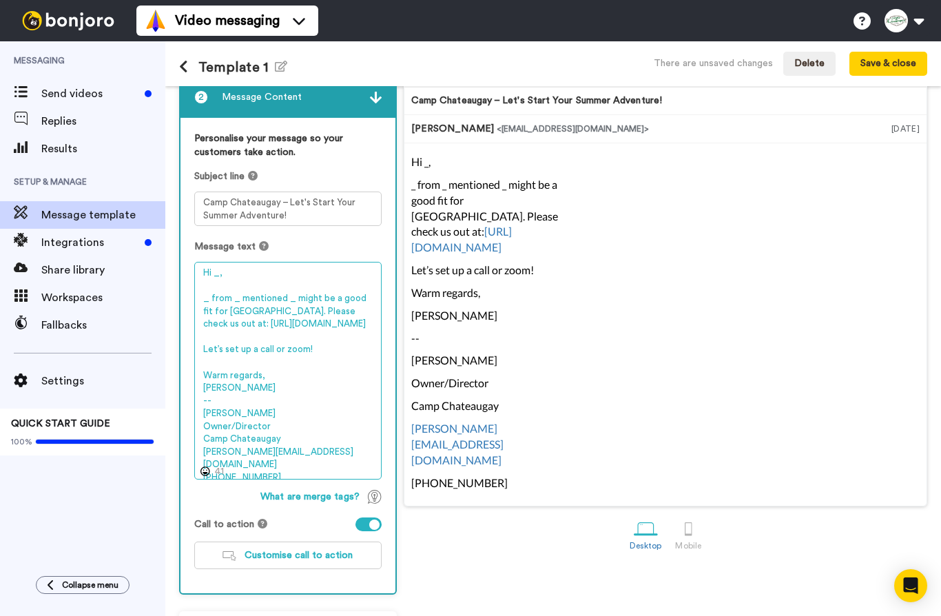
click at [310, 376] on textarea "Hi _, _ from _ mentioned _ might be a good fit for Camp Chateauguay. Please che…" at bounding box center [287, 371] width 187 height 218
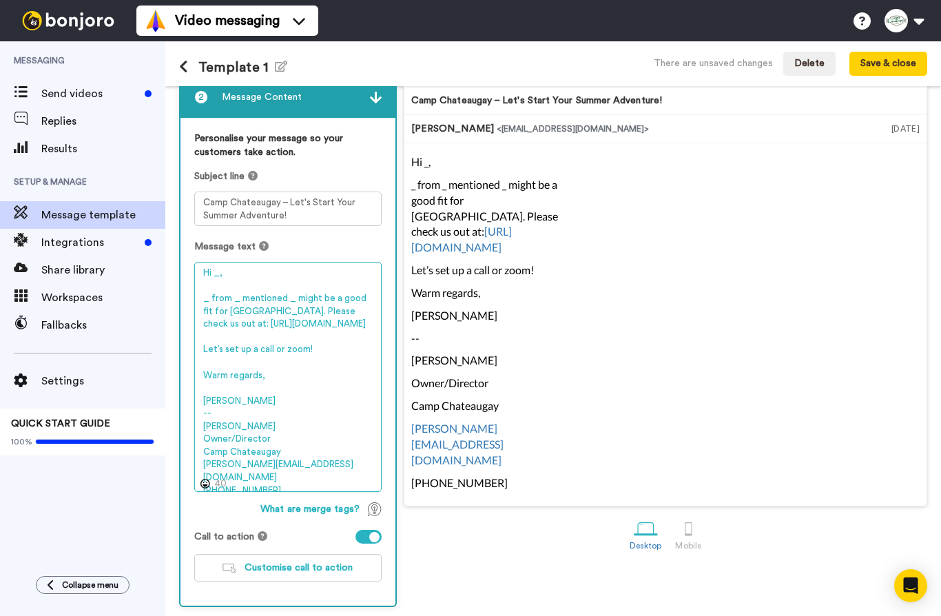
click at [249, 396] on textarea "Hi _, _ from _ mentioned _ might be a good fit for Camp Chateauguay. Please che…" at bounding box center [287, 377] width 187 height 230
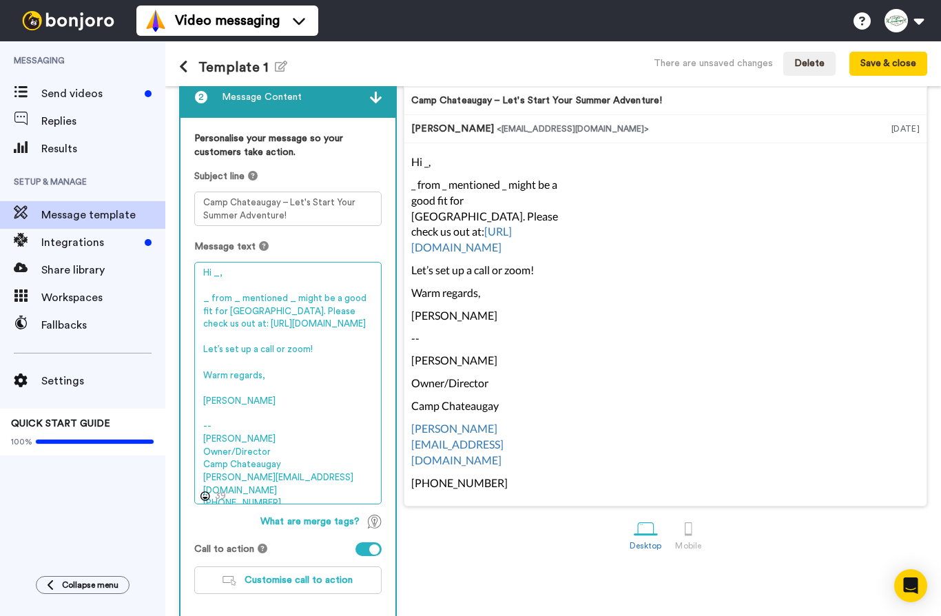
drag, startPoint x: 208, startPoint y: 299, endPoint x: 218, endPoint y: 296, distance: 10.7
click at [208, 299] on textarea "Hi _, _ from _ mentioned _ might be a good fit for Camp Chateauguay. Please che…" at bounding box center [287, 383] width 187 height 242
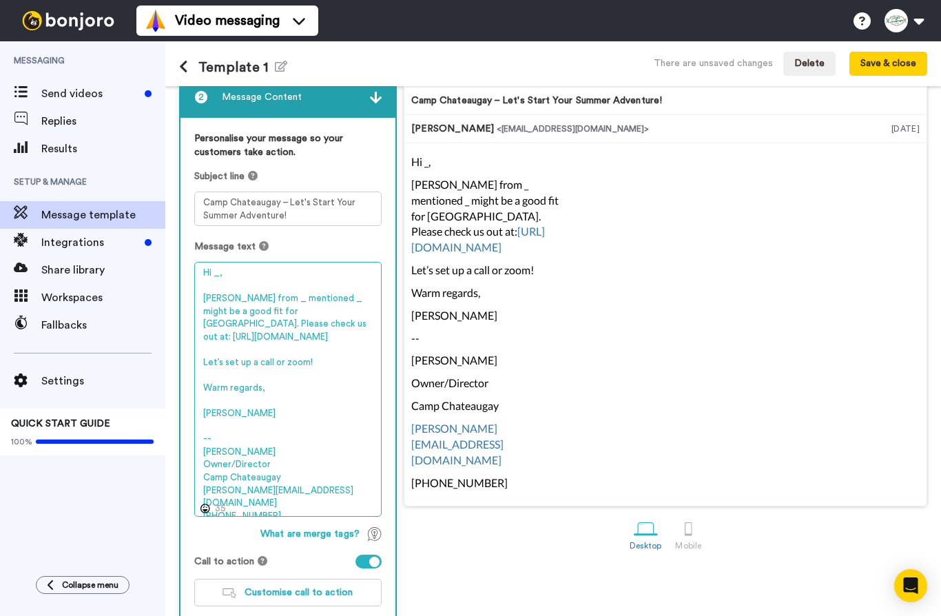
click at [254, 300] on textarea "Hi _, Stacy from _ mentioned _ might be a good fit for Camp Chateauguay. Please…" at bounding box center [287, 389] width 187 height 255
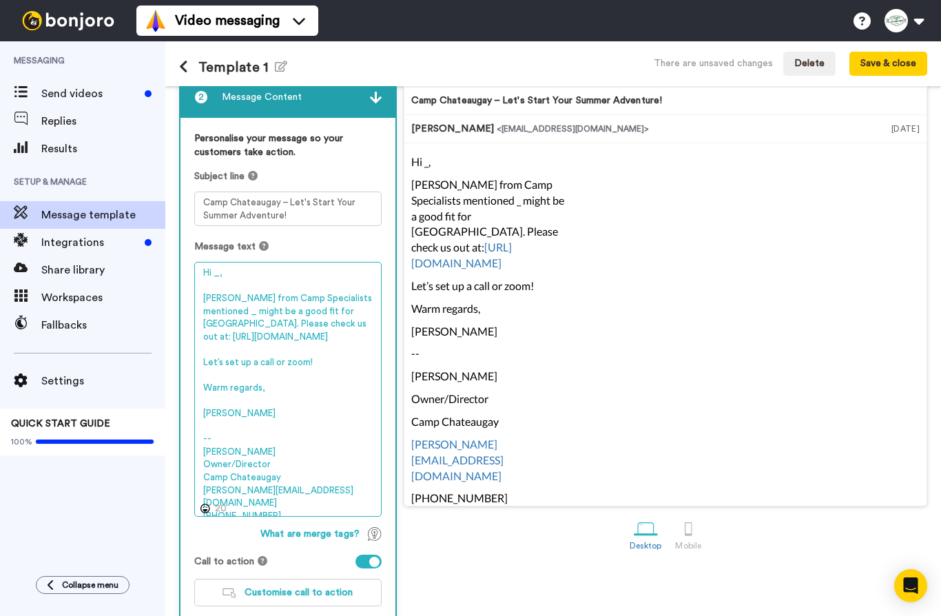
click at [371, 304] on textarea "Hi _, Stacy from Camp Specialists mentioned _ might be a good fit for Camp Chat…" at bounding box center [287, 389] width 187 height 255
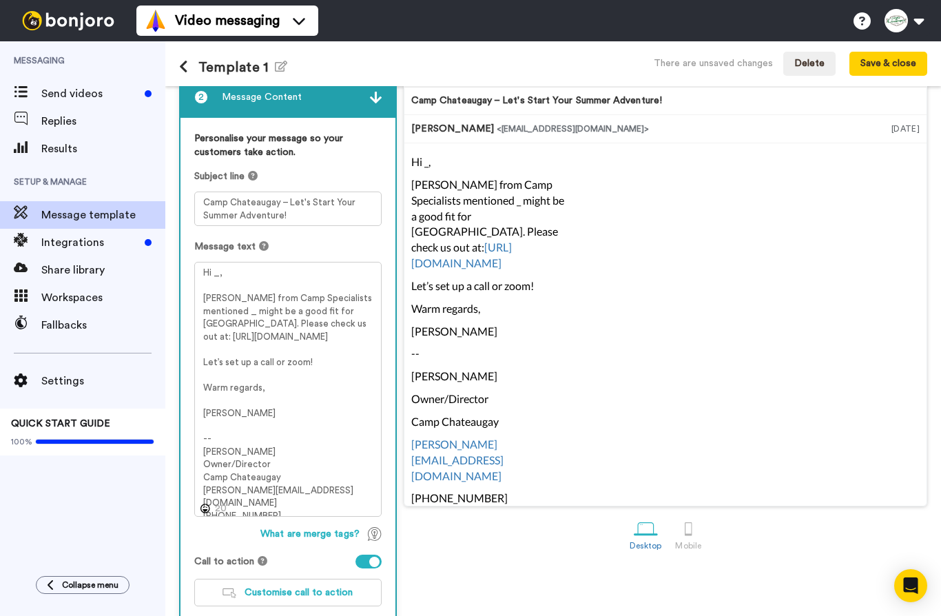
drag, startPoint x: 370, startPoint y: 301, endPoint x: -1, endPoint y: -1, distance: 478.2
click at [0, 0] on html "Video messaging Switch to Video messaging Testimonials Try me for free! Setting…" at bounding box center [470, 308] width 941 height 616
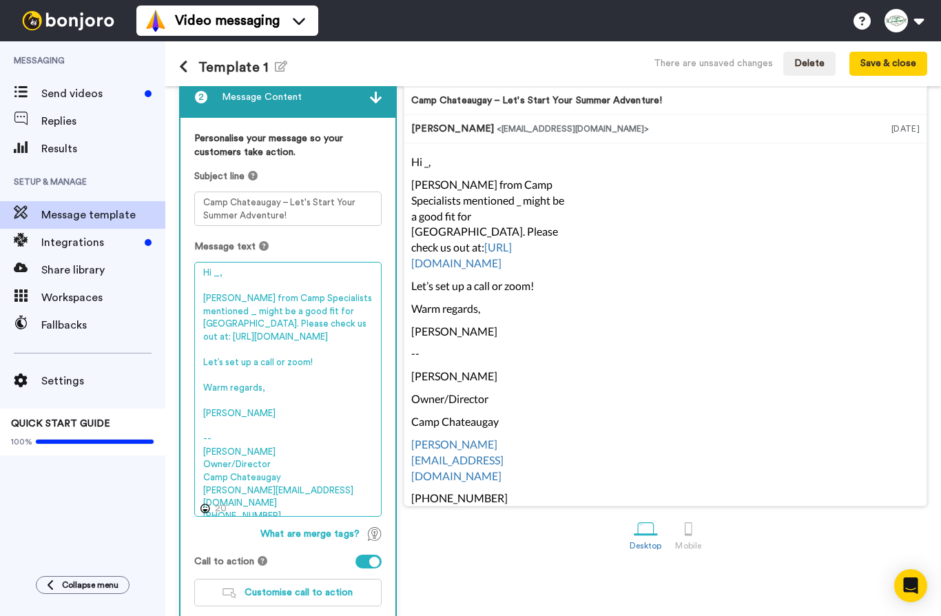
click at [371, 298] on textarea "Hi _, Stacy from Camp Specialists mentioned _ might be a good fit for Camp Chat…" at bounding box center [287, 389] width 187 height 255
paste textarea "Eliana"
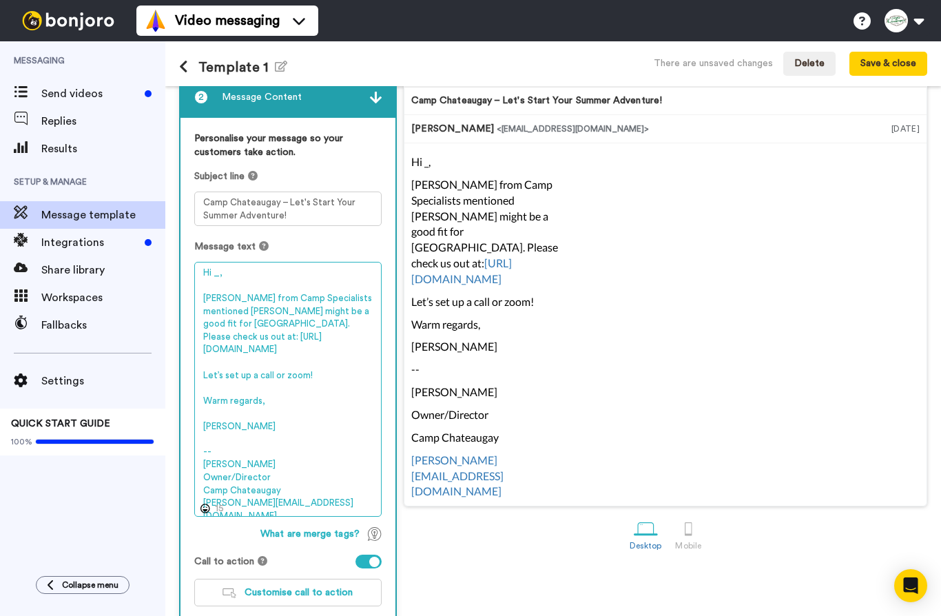
click at [220, 274] on textarea "Hi _, Stacy from Camp Specialists mentioned Eliana might be a good fit for Camp…" at bounding box center [287, 389] width 187 height 255
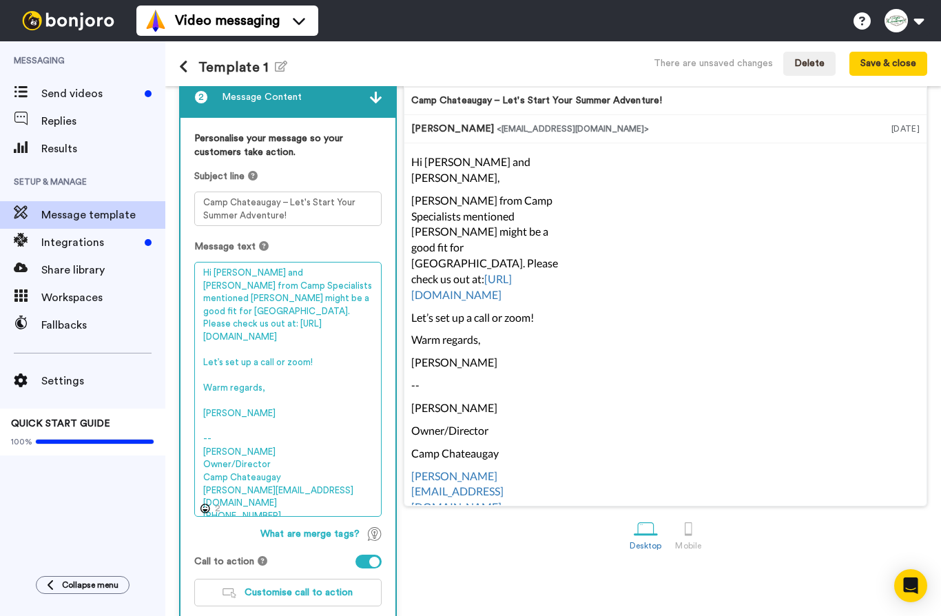
click at [248, 324] on textarea "Hi Mara and James, Stacy from Camp Specialists mentioned Eliana might be a good…" at bounding box center [287, 389] width 187 height 255
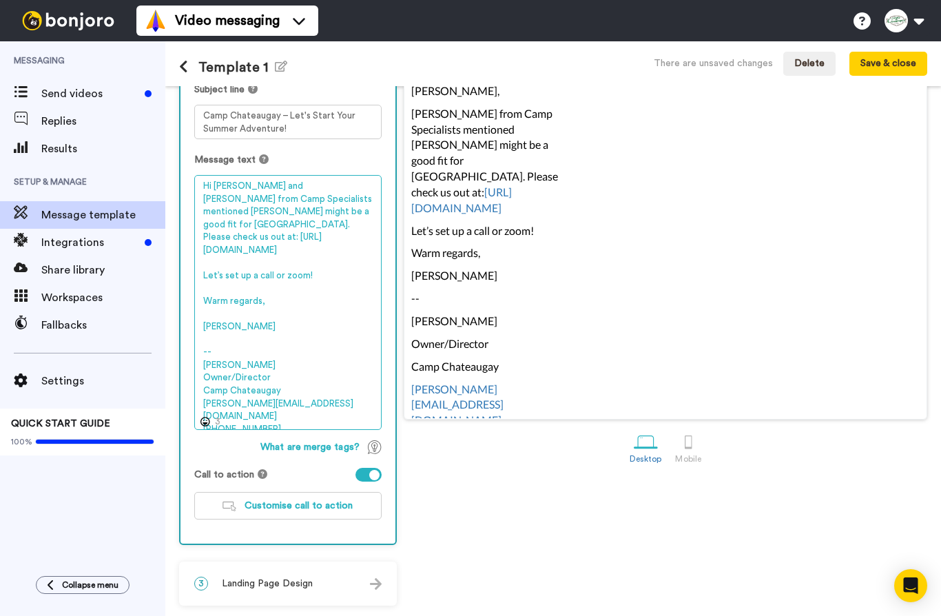
scroll to position [169, 0]
type textarea "Hi Mara and James, Stacy from Camp Specialists mentioned Eliana might be a good…"
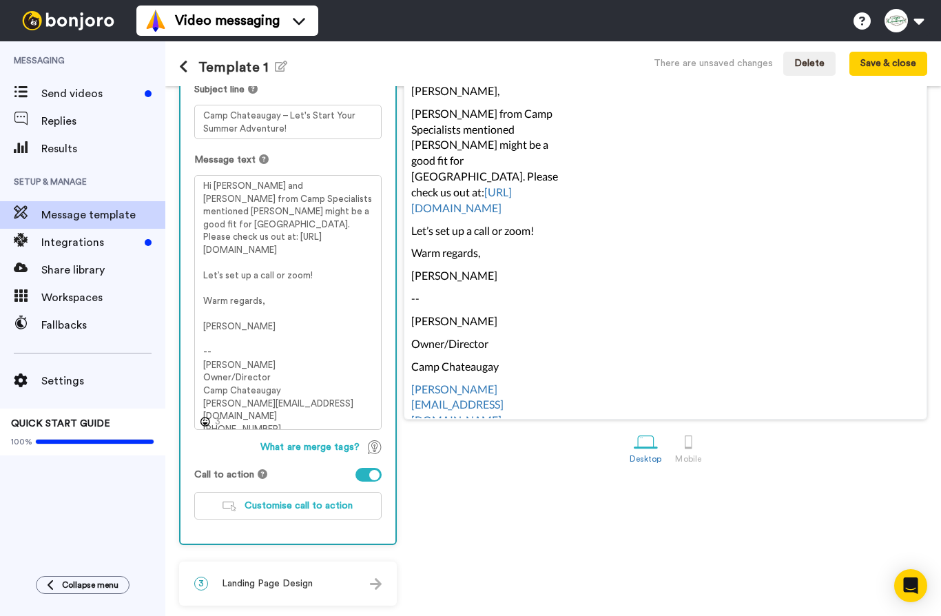
click at [689, 440] on div at bounding box center [688, 442] width 24 height 24
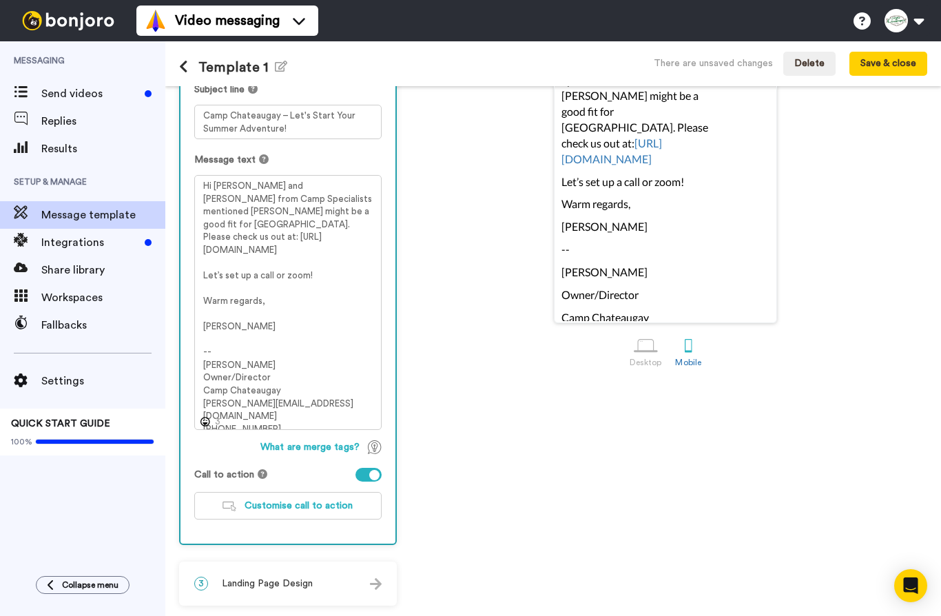
scroll to position [169, 0]
click at [291, 576] on span "Landing Page Design" at bounding box center [267, 583] width 91 height 14
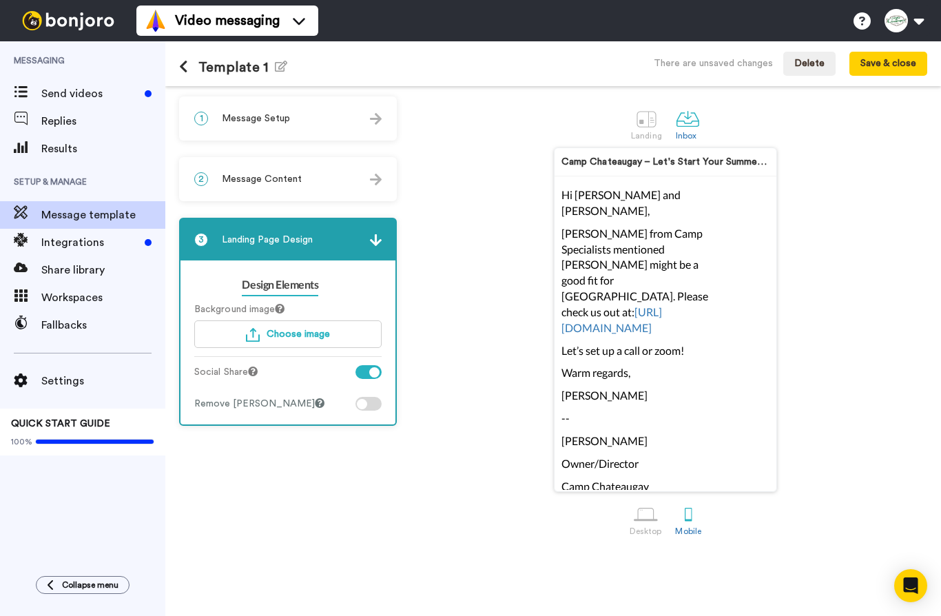
scroll to position [0, 0]
click at [299, 329] on span "Choose image" at bounding box center [297, 334] width 63 height 10
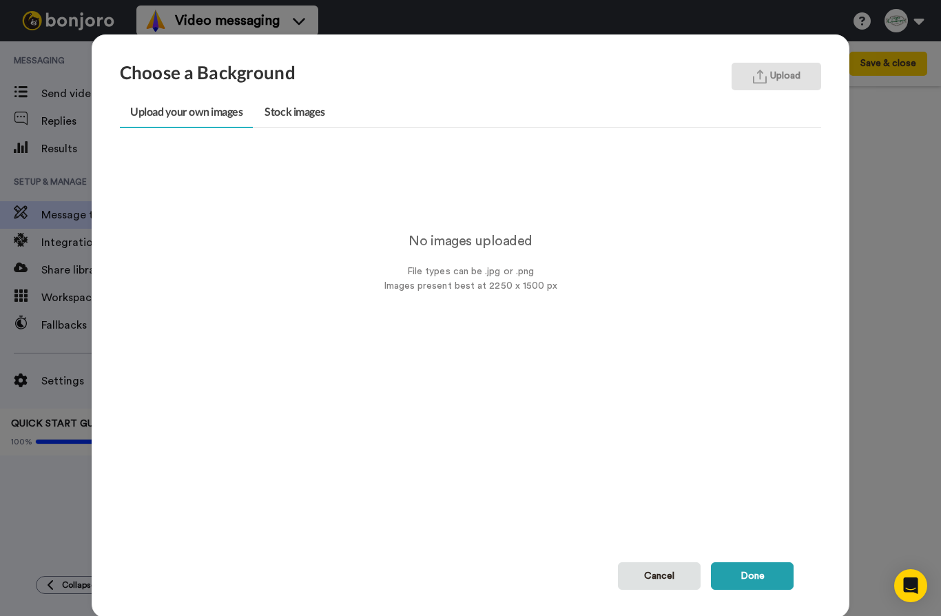
click at [763, 81] on img "button" at bounding box center [760, 77] width 14 height 14
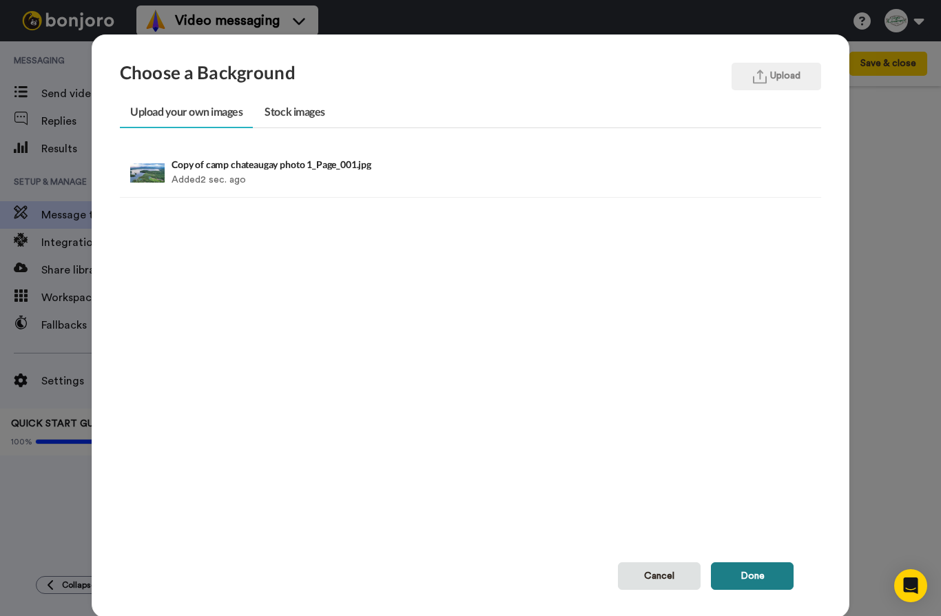
click at [764, 582] on button "Done" at bounding box center [752, 576] width 83 height 28
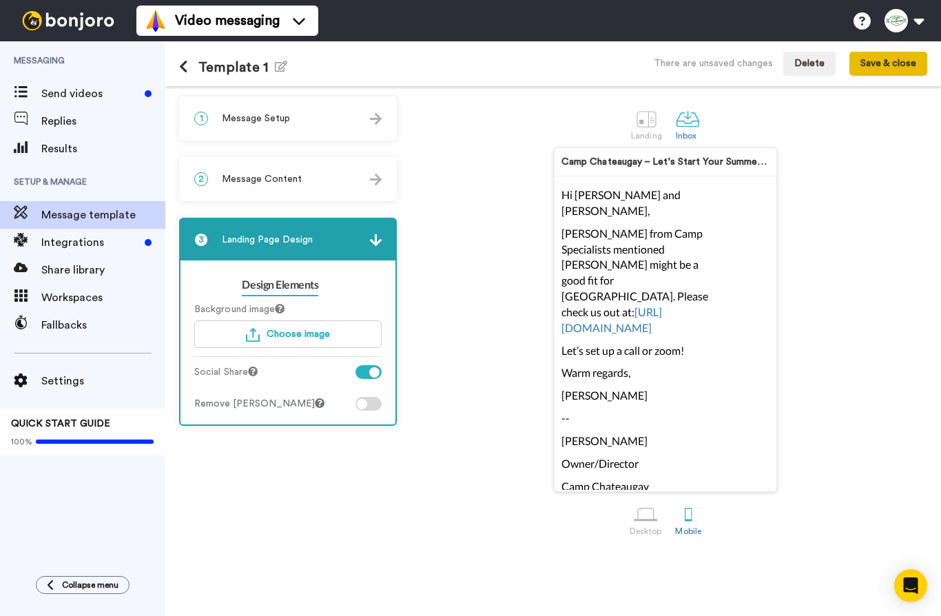
click at [899, 60] on button "Save & close" at bounding box center [888, 64] width 78 height 25
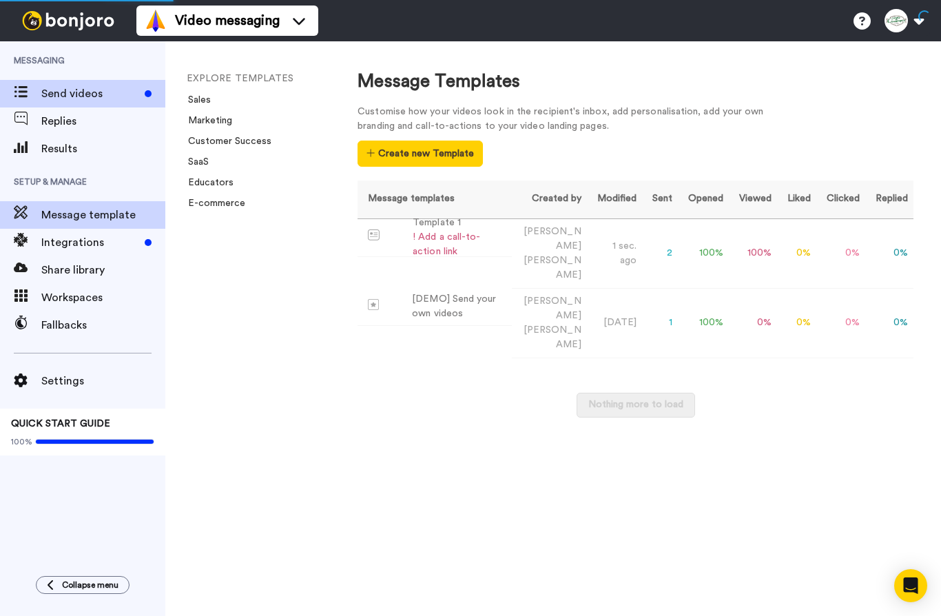
click at [119, 96] on span "Send videos" at bounding box center [90, 93] width 98 height 17
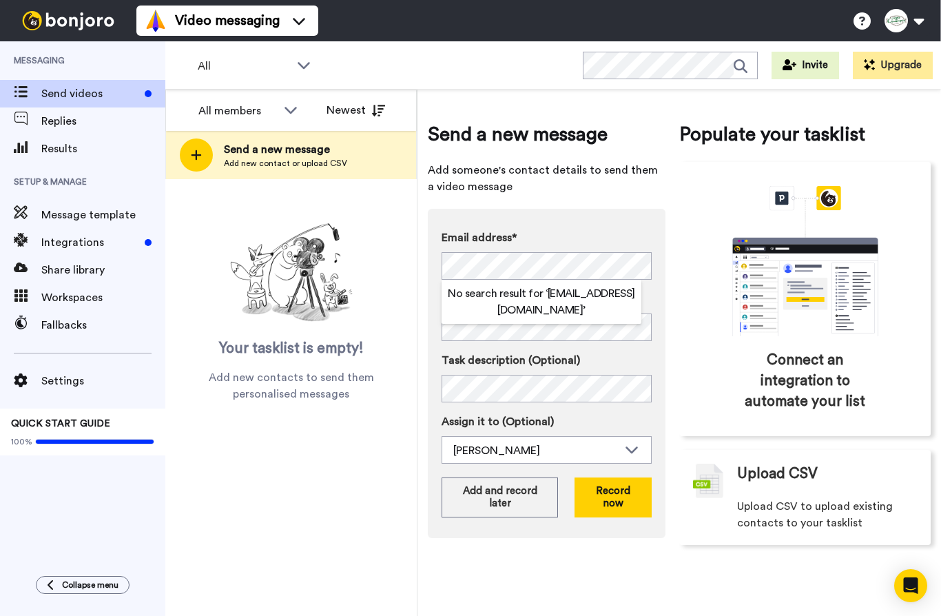
click at [594, 193] on span "Add someone's contact details to send them a video message" at bounding box center [547, 178] width 238 height 33
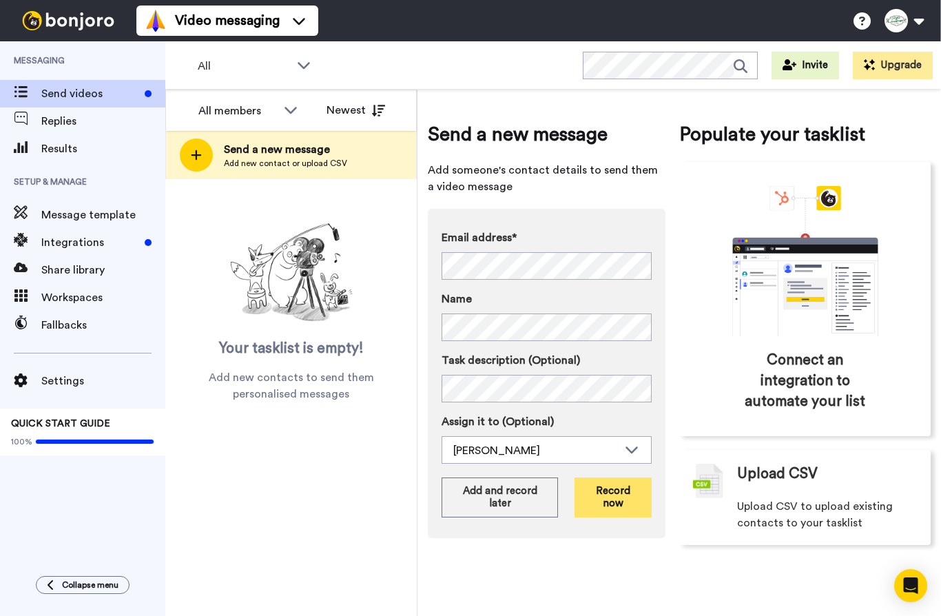
click at [611, 500] on button "Record now" at bounding box center [612, 497] width 77 height 40
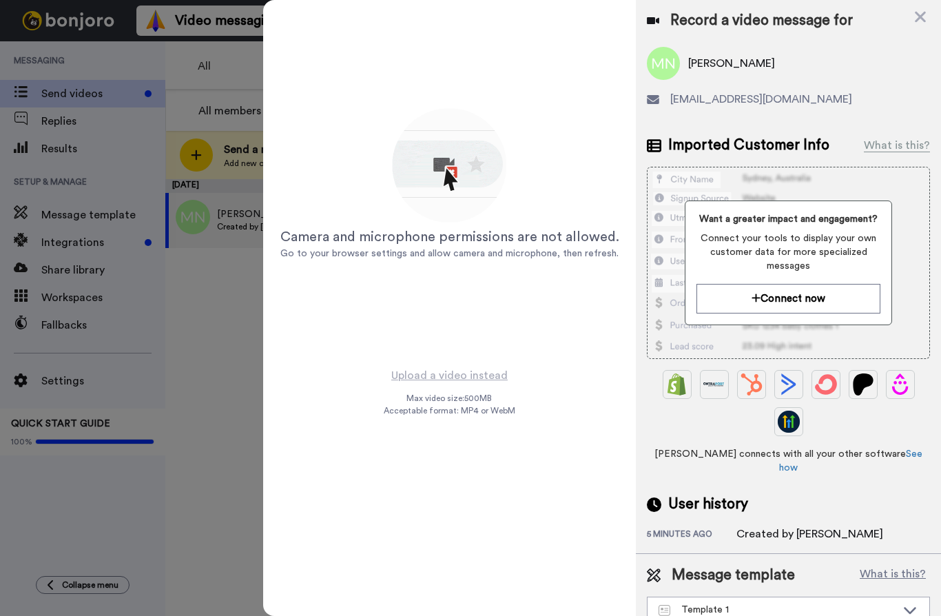
click at [245, 74] on div at bounding box center [470, 308] width 941 height 616
click at [918, 21] on icon at bounding box center [919, 17] width 11 height 11
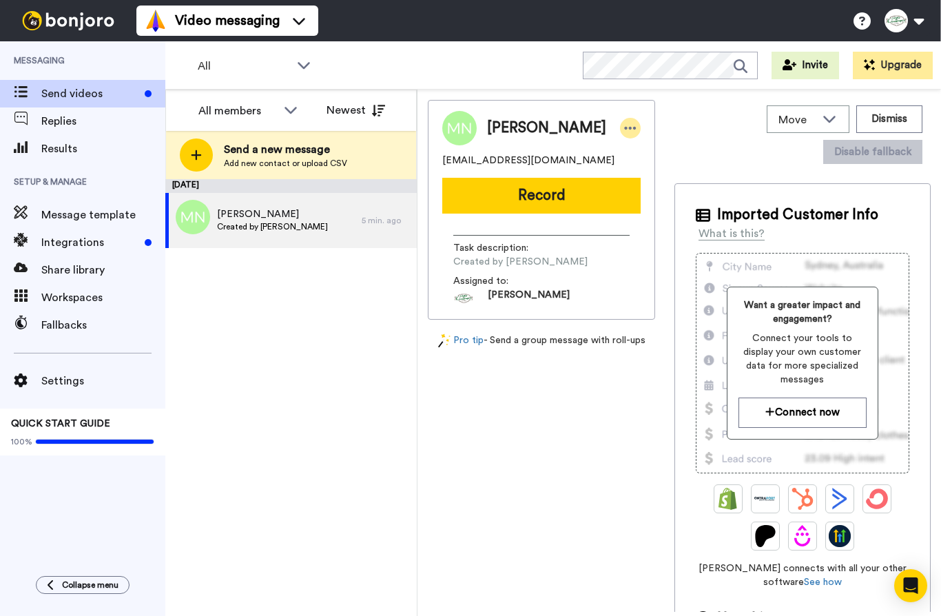
click at [624, 133] on icon at bounding box center [630, 128] width 12 height 14
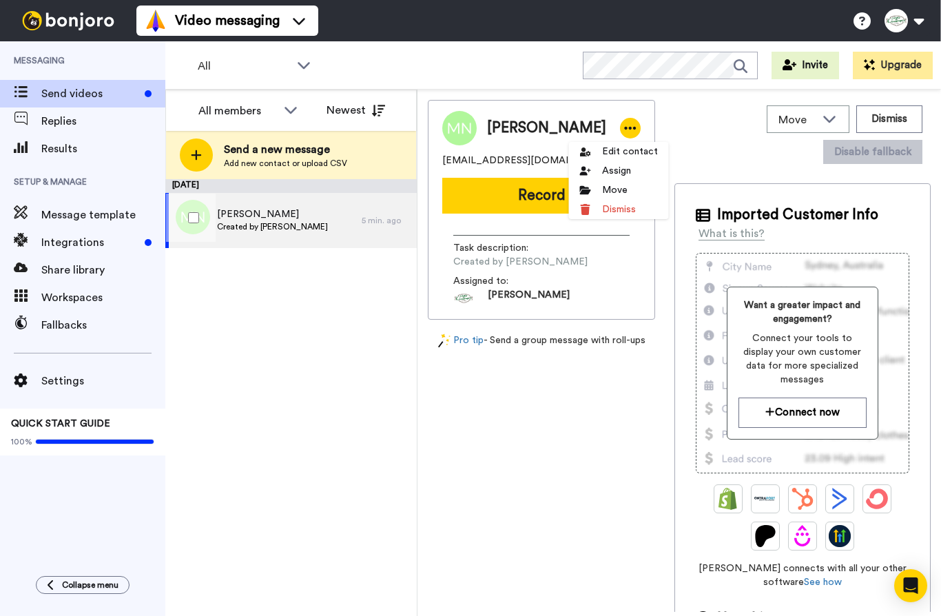
click at [318, 224] on div "Mara Null Created by Mitch Goldman" at bounding box center [263, 220] width 196 height 55
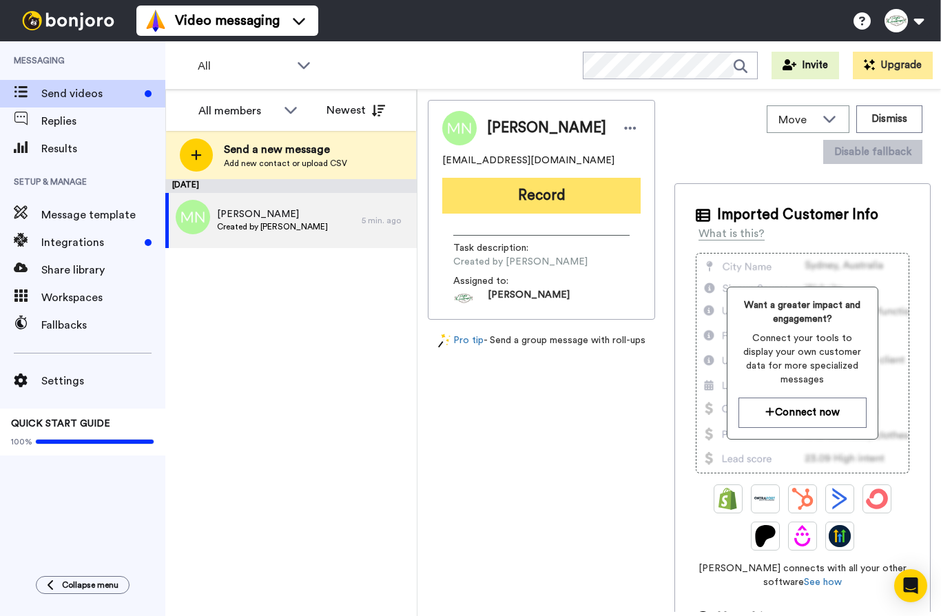
click at [529, 203] on button "Record" at bounding box center [541, 196] width 198 height 36
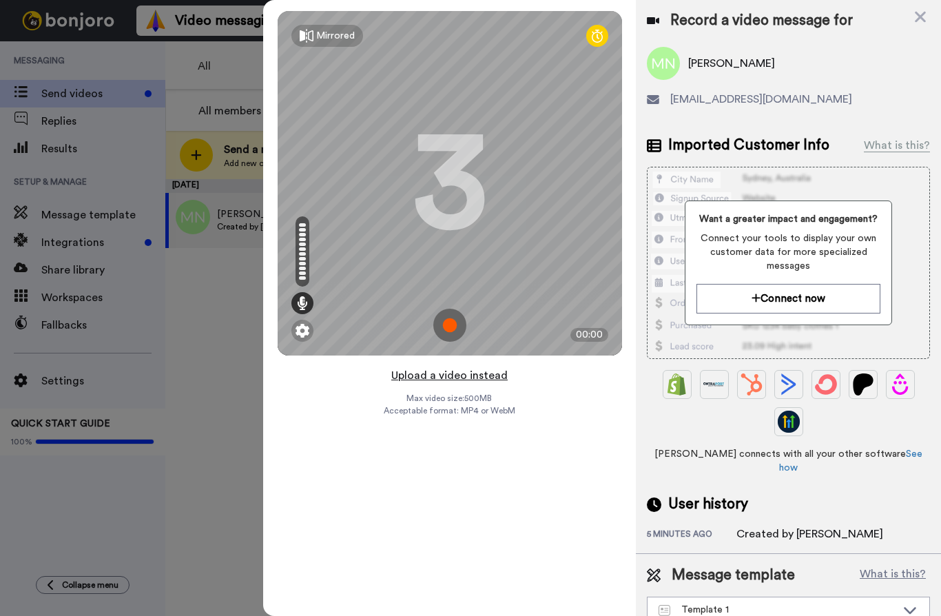
click at [452, 376] on button "Upload a video instead" at bounding box center [449, 375] width 125 height 18
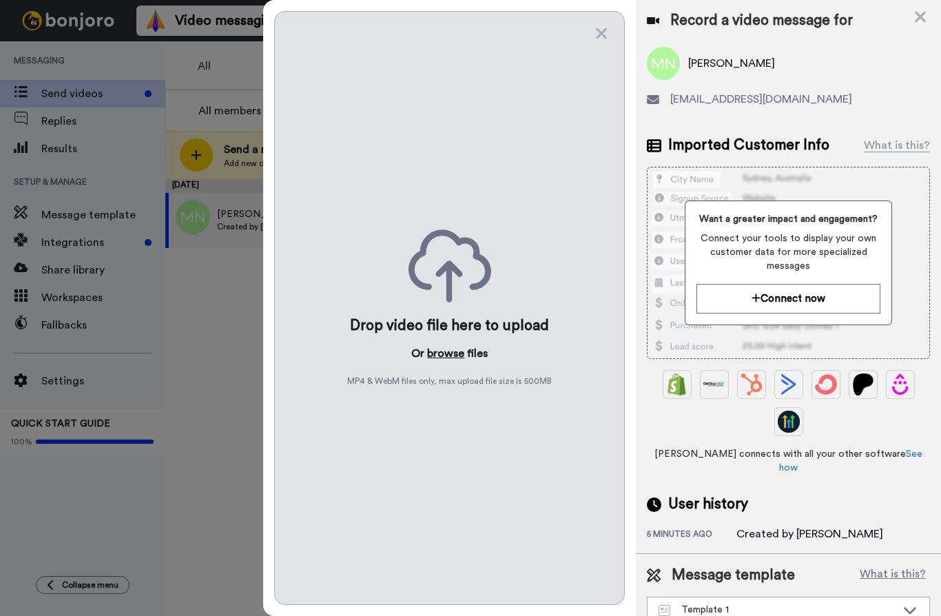
click at [452, 356] on button "browse" at bounding box center [445, 353] width 37 height 17
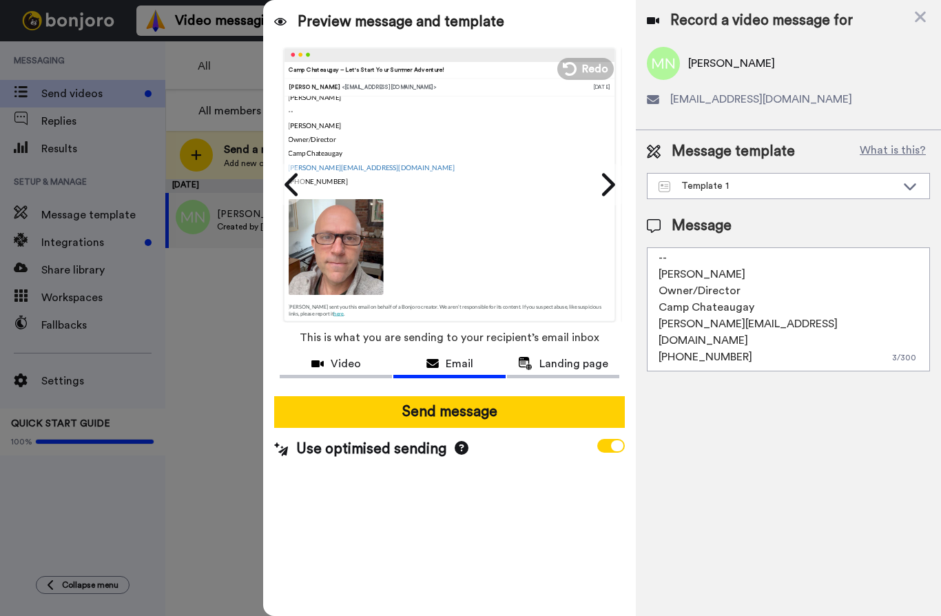
scroll to position [107, 1]
click at [331, 232] on img at bounding box center [336, 247] width 96 height 96
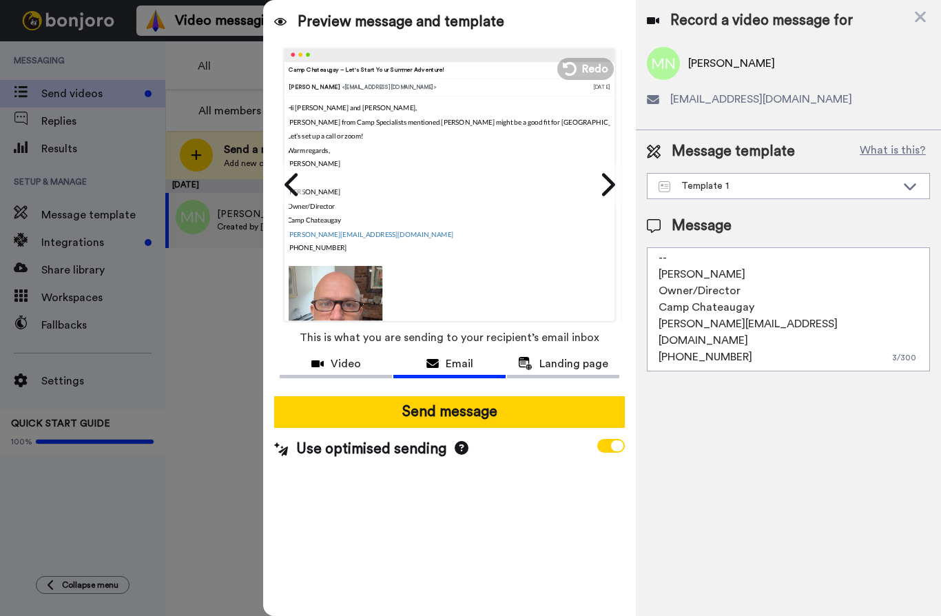
scroll to position [0, 3]
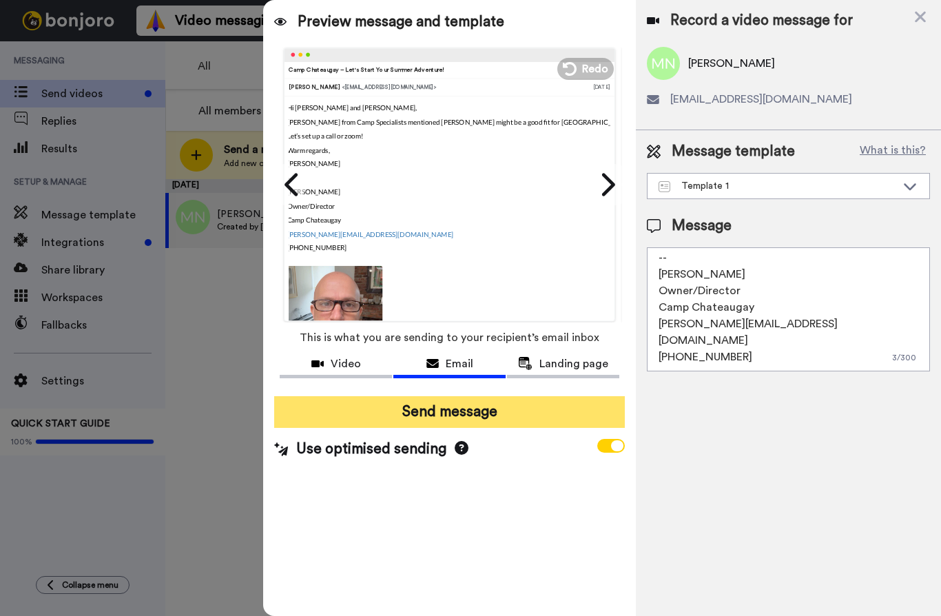
click at [492, 403] on button "Send message" at bounding box center [449, 412] width 350 height 32
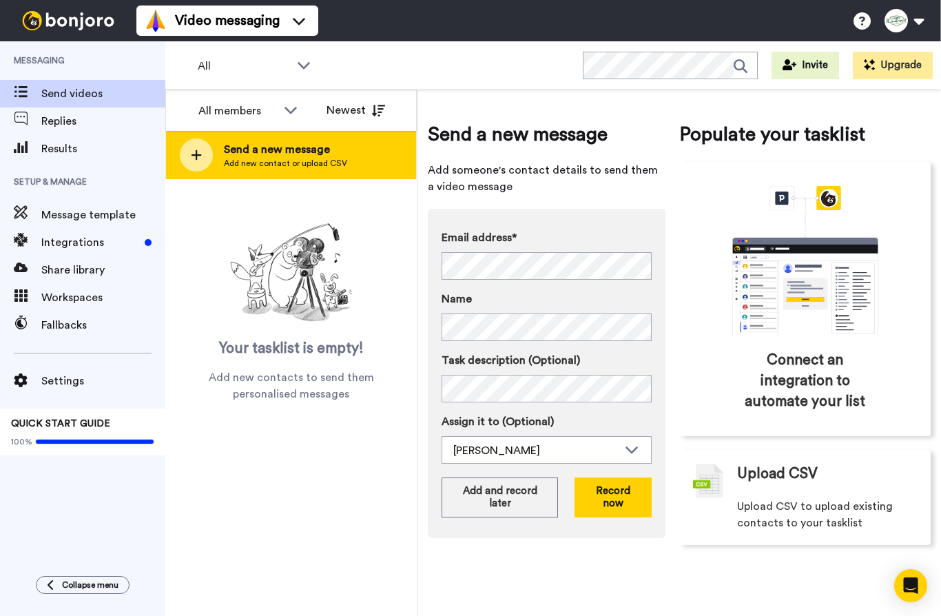
click at [315, 153] on span "Send a new message" at bounding box center [285, 149] width 123 height 17
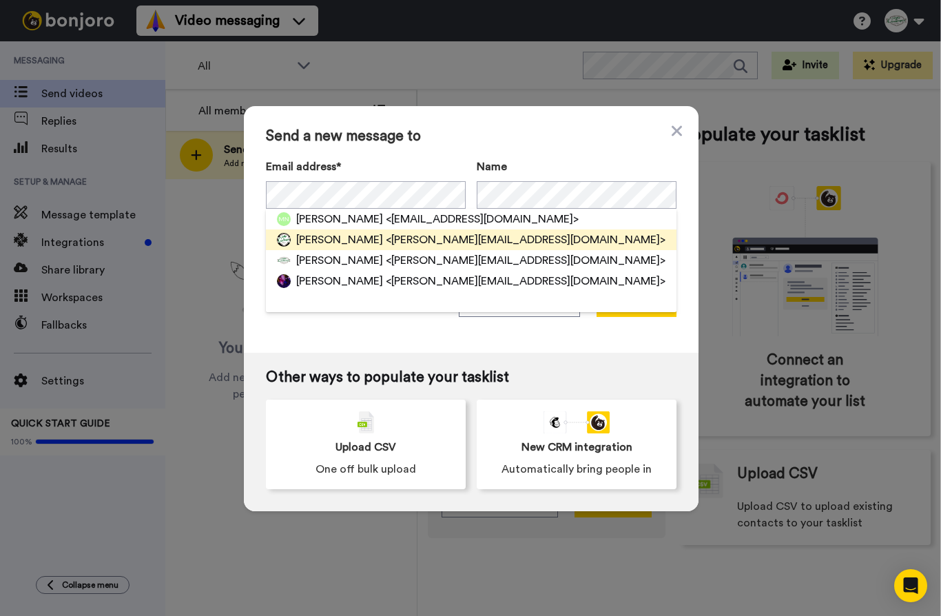
click at [351, 242] on span "[PERSON_NAME]" at bounding box center [339, 239] width 87 height 17
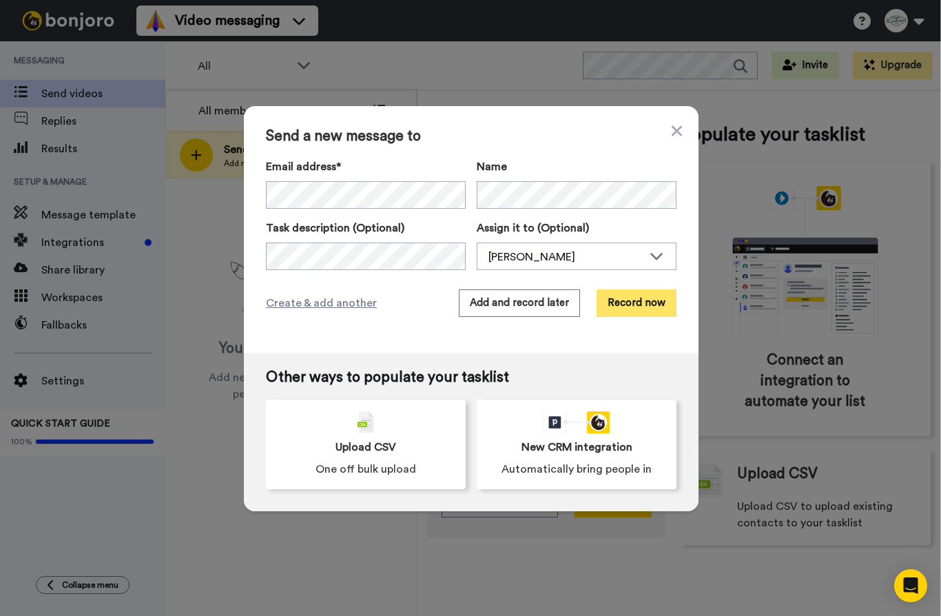
click at [629, 303] on button "Record now" at bounding box center [636, 303] width 80 height 28
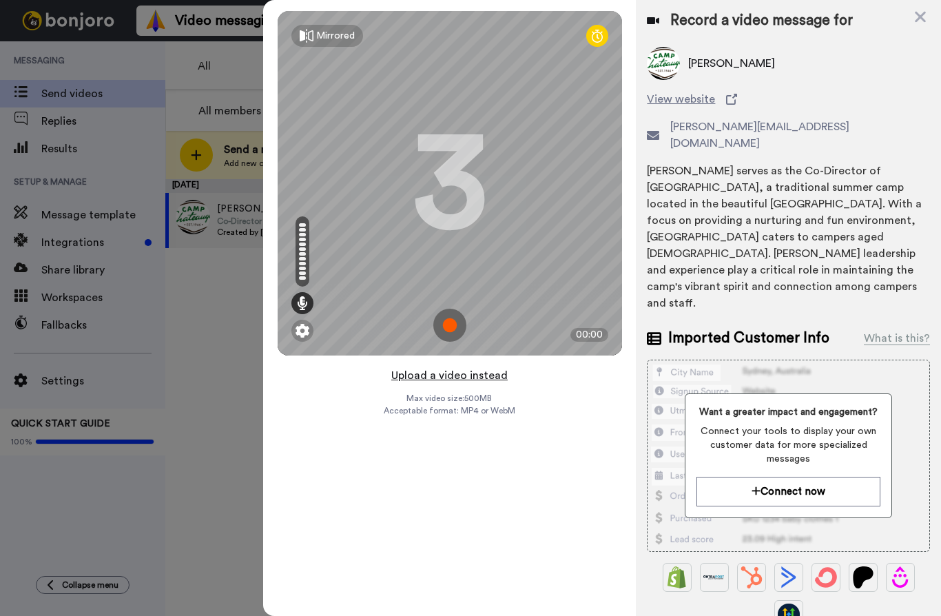
click at [463, 375] on button "Upload a video instead" at bounding box center [449, 375] width 125 height 18
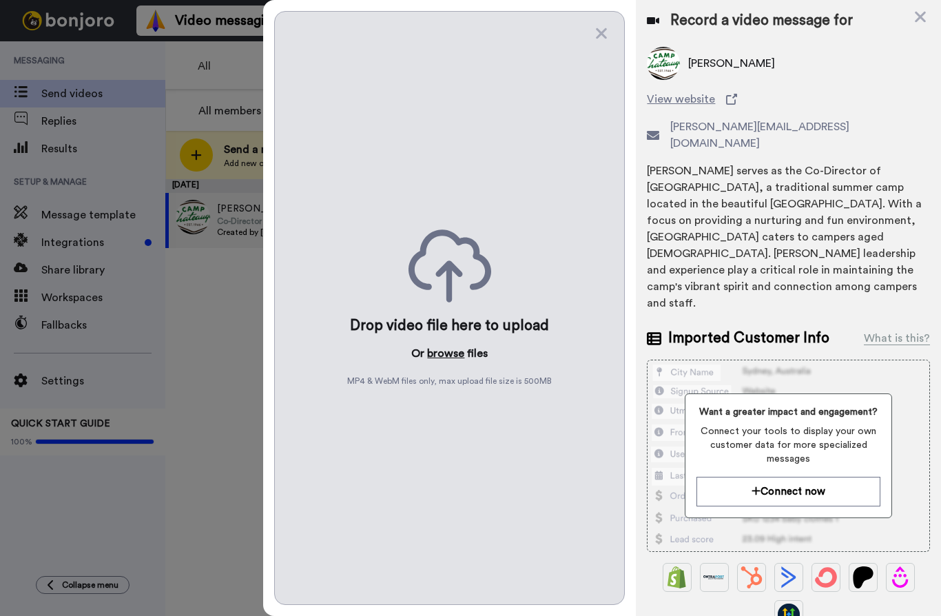
click at [448, 360] on button "browse" at bounding box center [445, 353] width 37 height 17
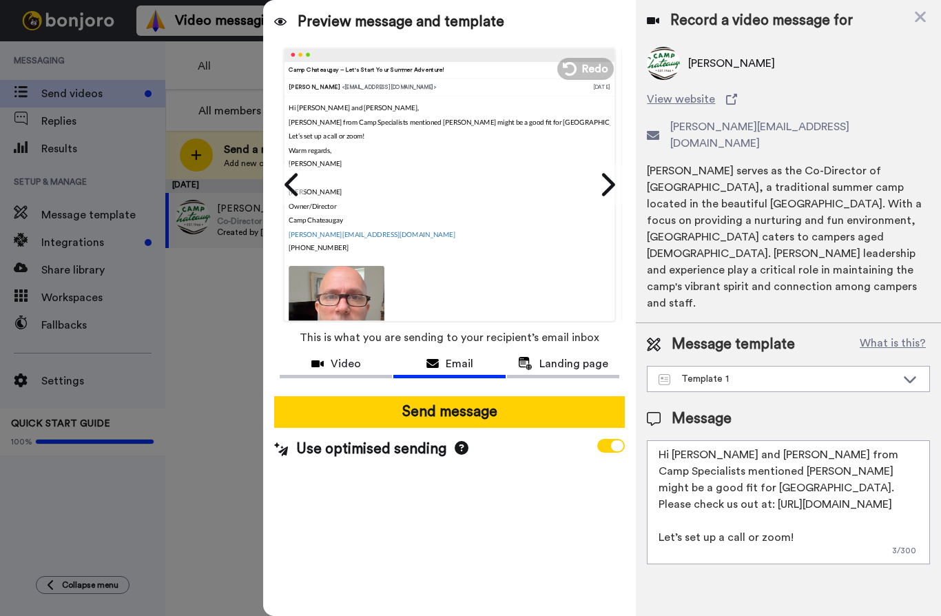
click at [751, 440] on textarea "Hi [PERSON_NAME] and [PERSON_NAME] from Camp Specialists mentioned [PERSON_NAME…" at bounding box center [788, 502] width 283 height 124
drag, startPoint x: 755, startPoint y: 403, endPoint x: 676, endPoint y: 404, distance: 78.5
click at [676, 440] on textarea "Hi [PERSON_NAME] and [PERSON_NAME] from Camp Specialists mentioned [PERSON_NAME…" at bounding box center [788, 502] width 283 height 124
drag, startPoint x: 684, startPoint y: 437, endPoint x: 659, endPoint y: 434, distance: 25.0
click at [659, 440] on textarea "Hi [PERSON_NAME] from Camp Specialists mentioned [PERSON_NAME] might be a good …" at bounding box center [788, 502] width 283 height 124
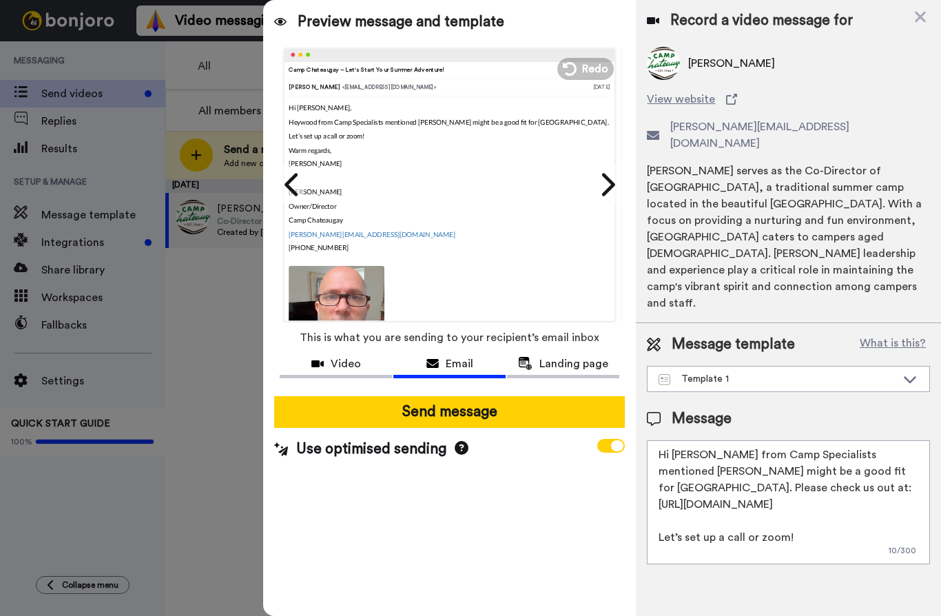
drag, startPoint x: 819, startPoint y: 442, endPoint x: 737, endPoint y: 441, distance: 81.9
click at [737, 441] on textarea "Hi [PERSON_NAME] from Camp Specialists mentioned [PERSON_NAME] might be a good …" at bounding box center [788, 502] width 283 height 124
drag, startPoint x: 879, startPoint y: 439, endPoint x: 909, endPoint y: 436, distance: 29.7
click at [909, 440] on textarea "Hi [PERSON_NAME] from Camp Specialists mentioned [PERSON_NAME] might be a good …" at bounding box center [788, 502] width 283 height 124
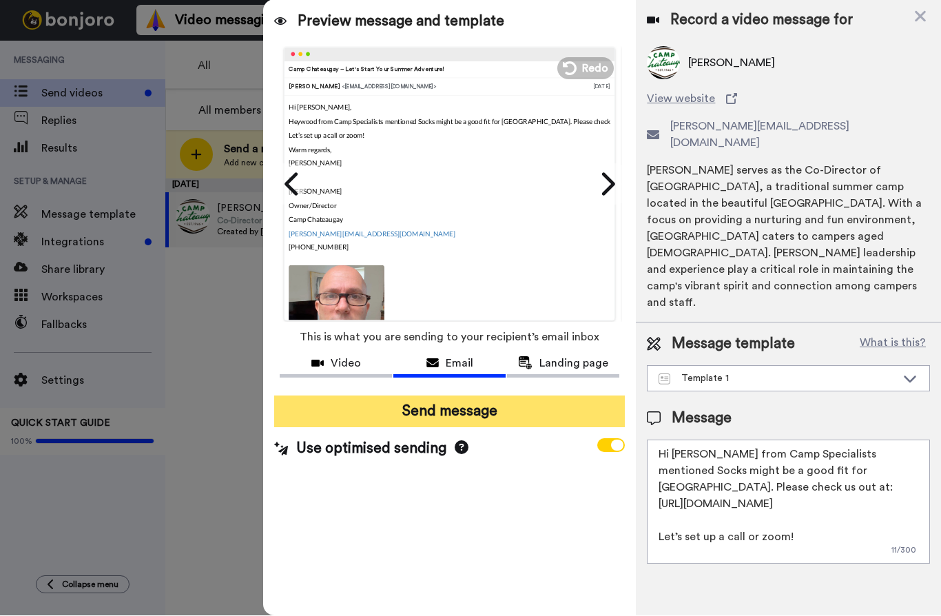
type textarea "Hi [PERSON_NAME] from Camp Specialists mentioned Socks might be a good fit for …"
click at [531, 415] on button "Send message" at bounding box center [449, 412] width 350 height 32
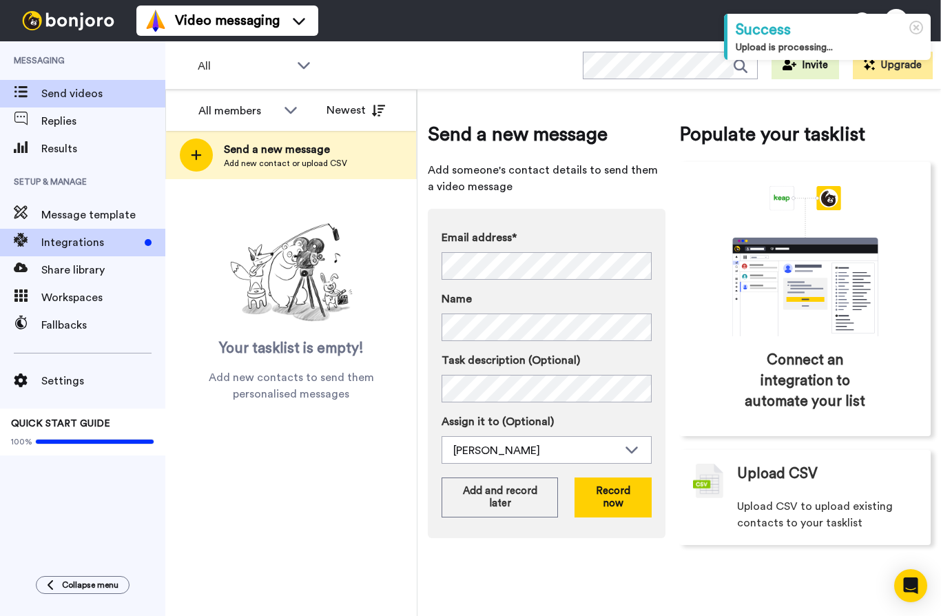
click at [116, 251] on div "Integrations" at bounding box center [82, 243] width 165 height 28
